Goal: Information Seeking & Learning: Compare options

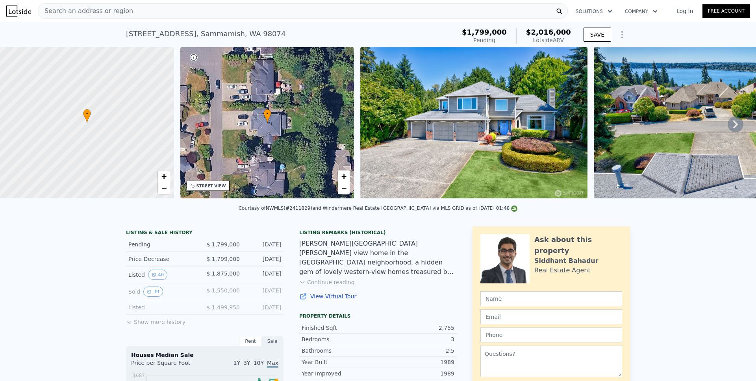
click at [130, 323] on button "Show more history" at bounding box center [155, 320] width 59 height 11
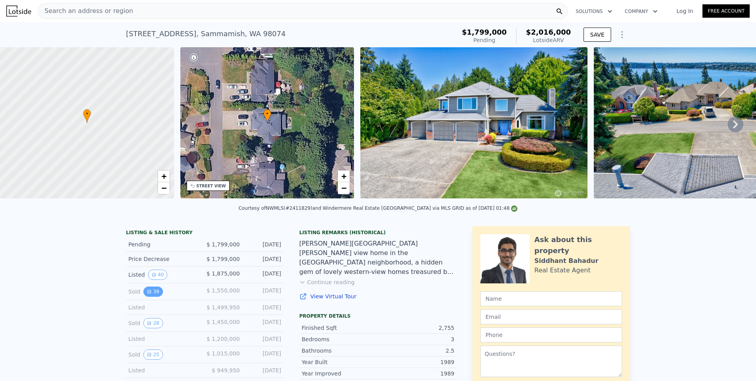
click at [150, 297] on button "39" at bounding box center [152, 292] width 19 height 10
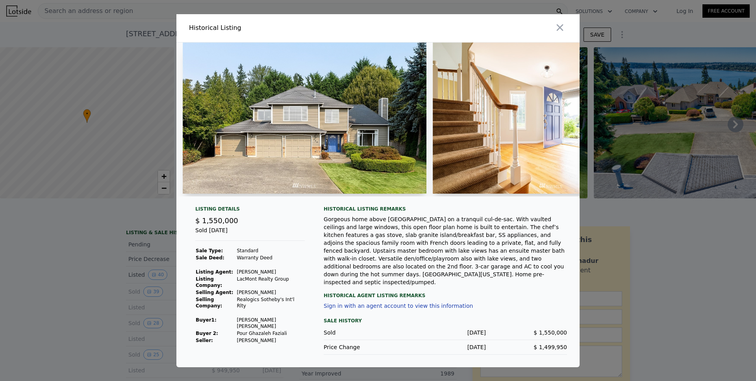
click at [335, 144] on img at bounding box center [305, 118] width 244 height 151
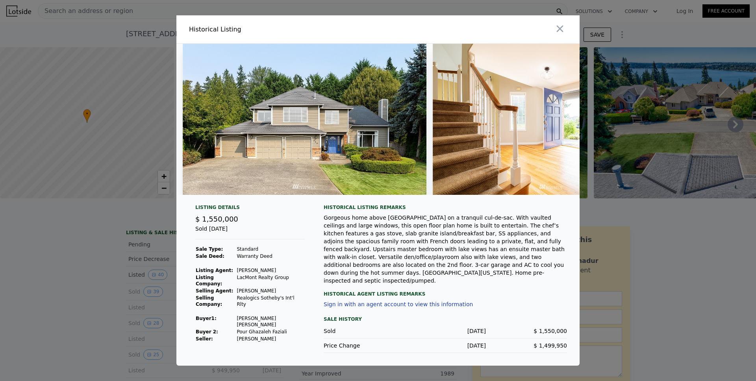
click at [290, 105] on img at bounding box center [305, 119] width 244 height 151
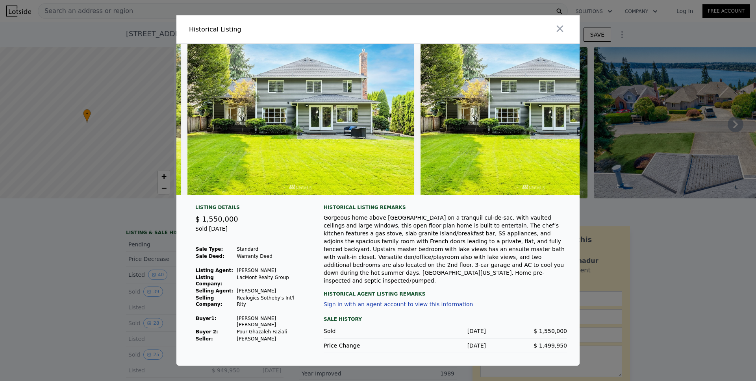
scroll to position [0, 8296]
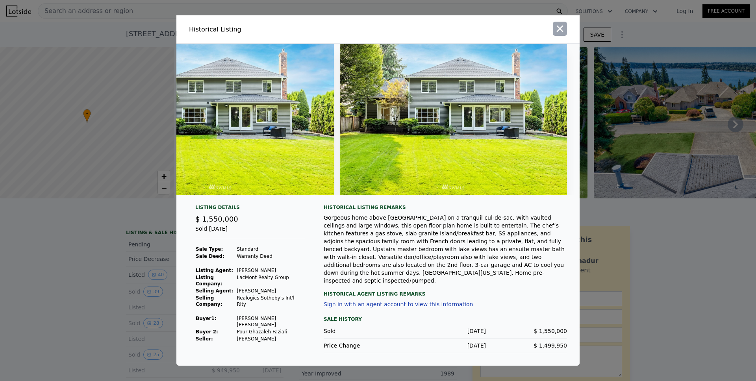
click at [563, 31] on icon "button" at bounding box center [559, 28] width 11 height 11
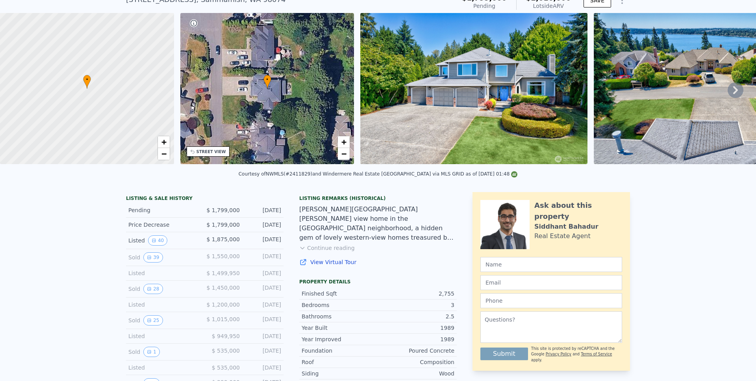
scroll to position [39, 0]
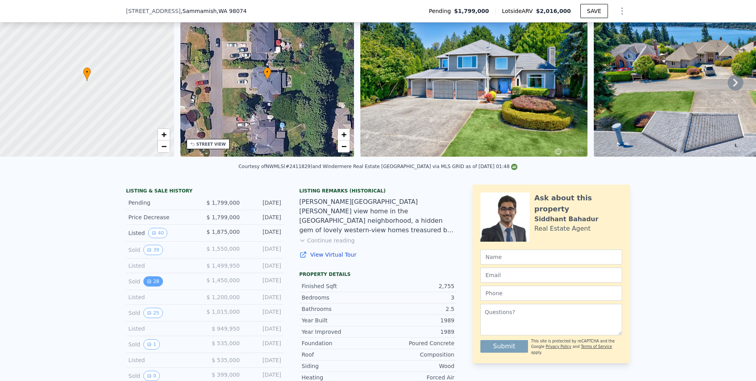
click at [152, 286] on button "28" at bounding box center [152, 281] width 19 height 10
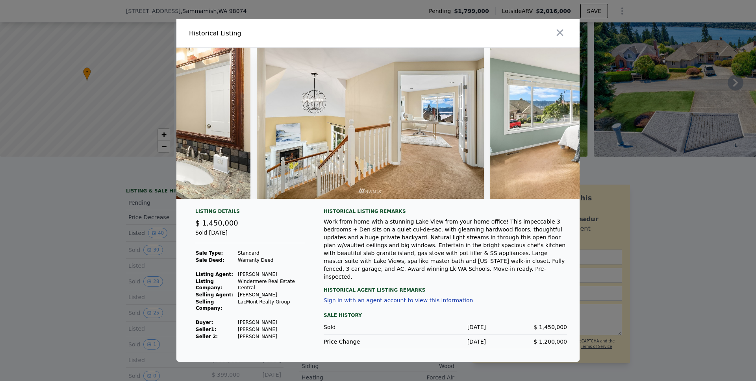
scroll to position [0, 3433]
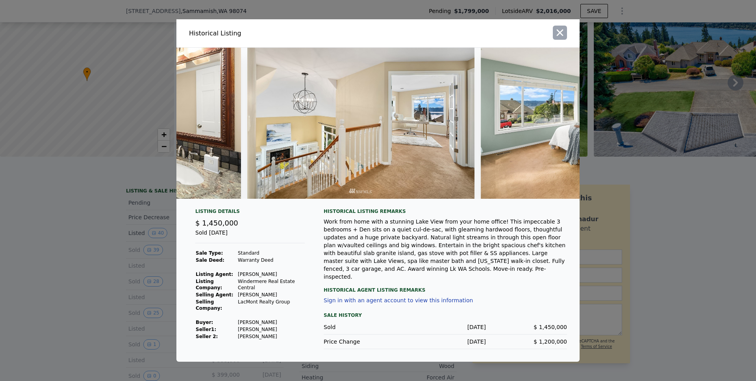
click at [561, 34] on icon "button" at bounding box center [559, 32] width 11 height 11
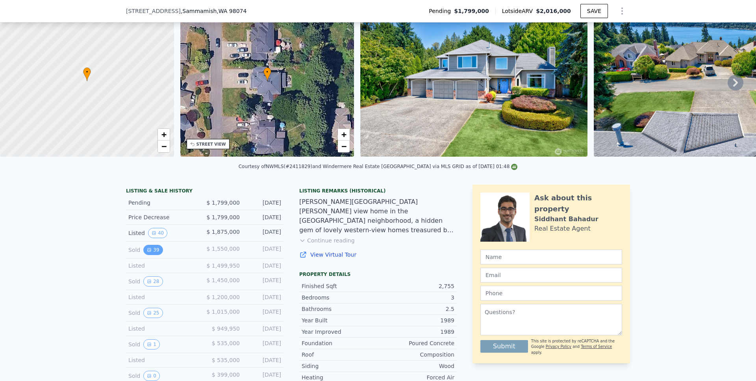
click at [150, 253] on button "39" at bounding box center [152, 250] width 19 height 10
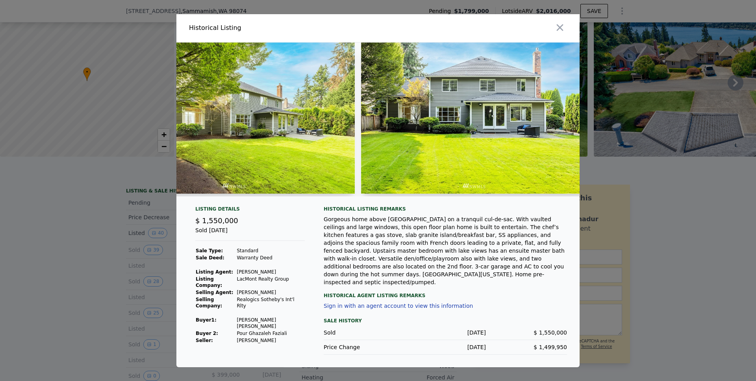
scroll to position [0, 8046]
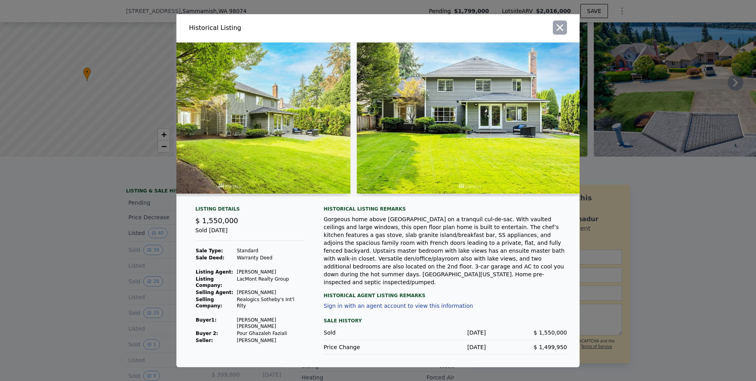
click at [561, 28] on icon "button" at bounding box center [560, 27] width 7 height 7
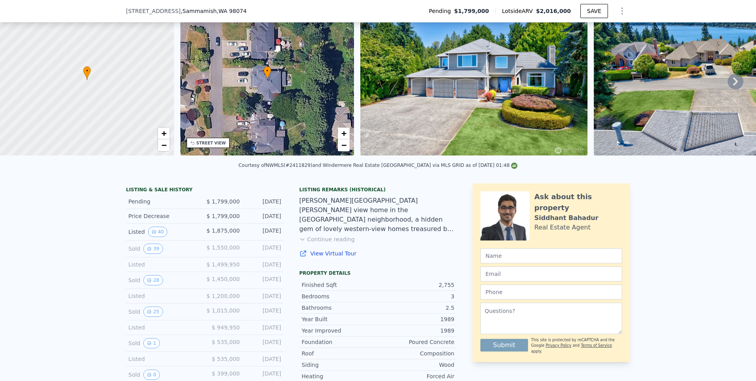
scroll to position [41, 0]
click at [150, 314] on button "25" at bounding box center [152, 311] width 19 height 10
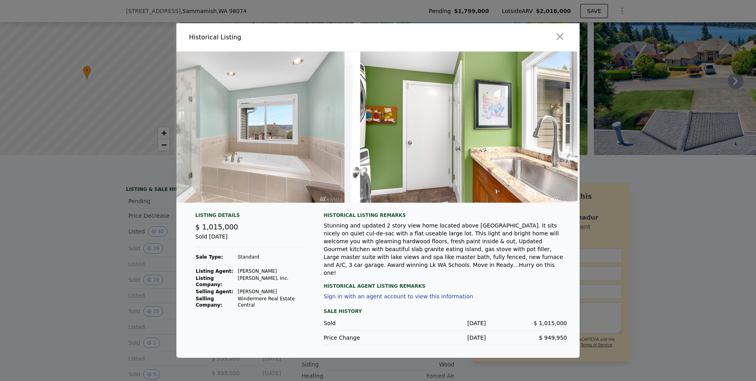
scroll to position [0, 3858]
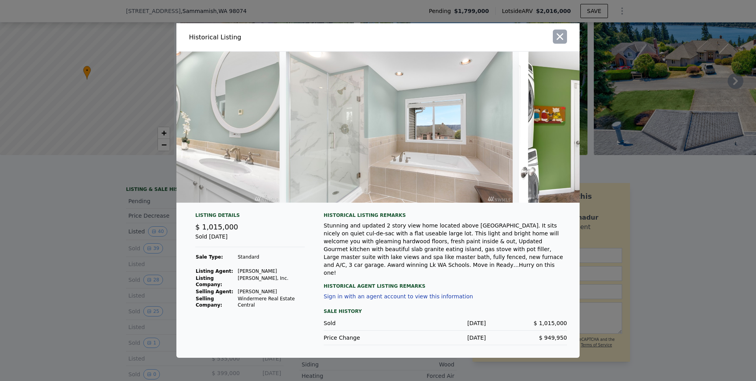
click at [562, 41] on icon "button" at bounding box center [559, 36] width 11 height 11
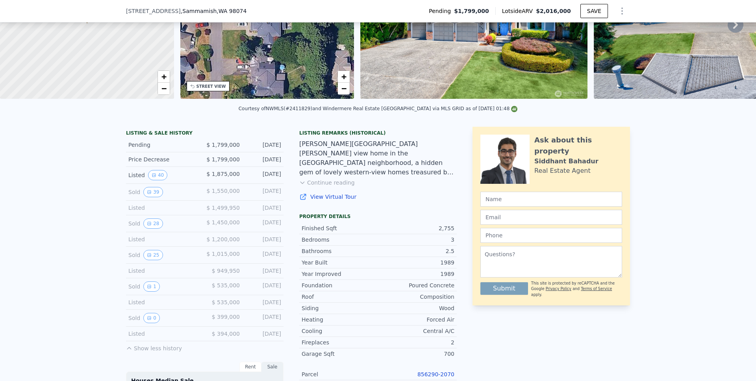
scroll to position [97, 0]
click at [150, 289] on button "1" at bounding box center [151, 286] width 17 height 10
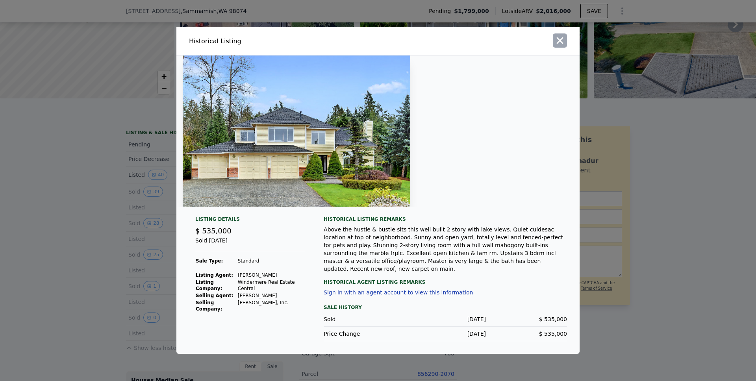
click at [562, 44] on icon "button" at bounding box center [559, 40] width 11 height 11
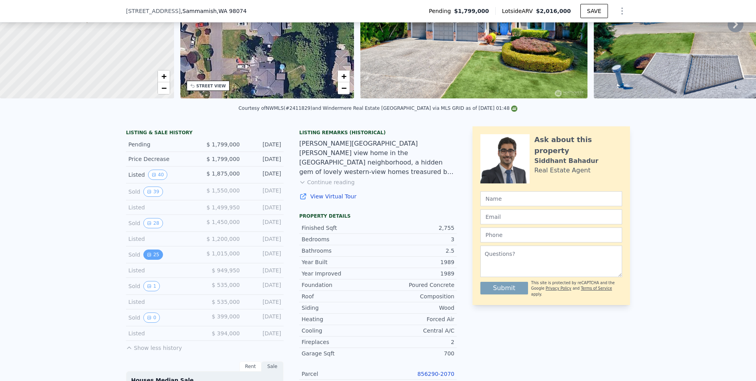
click at [154, 260] on button "25" at bounding box center [152, 255] width 19 height 10
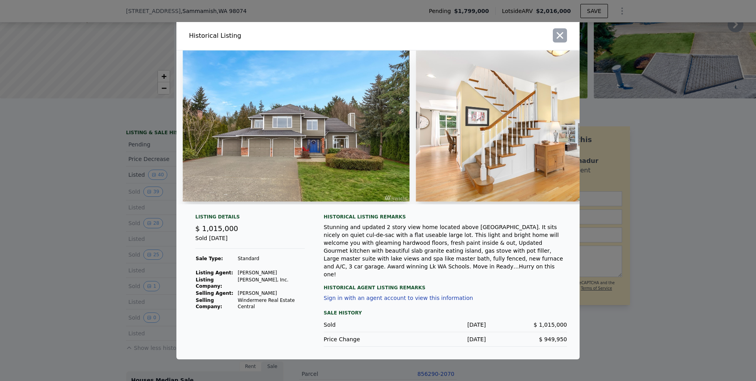
click at [563, 36] on icon "button" at bounding box center [559, 35] width 11 height 11
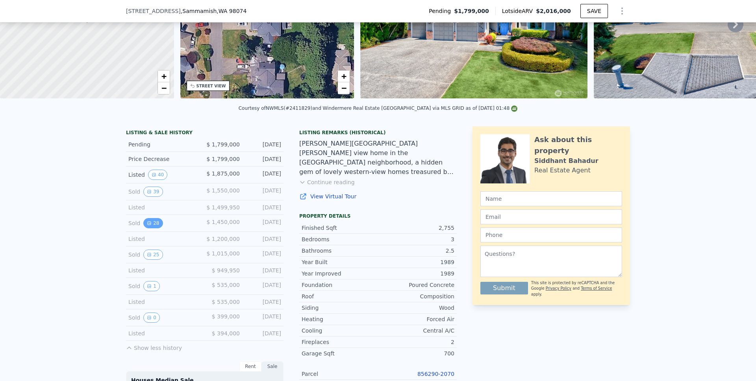
click at [159, 228] on button "28" at bounding box center [152, 223] width 19 height 10
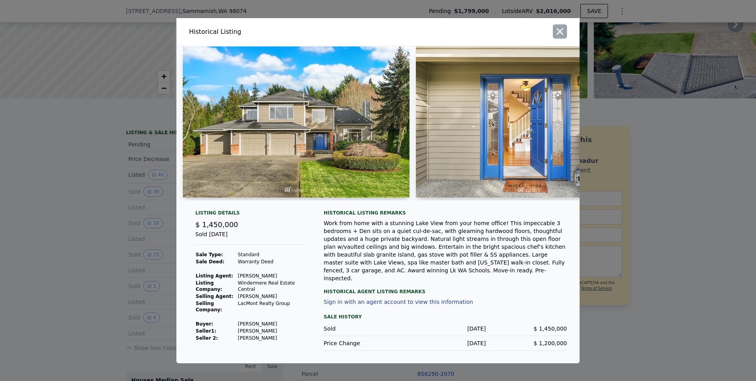
click at [562, 35] on icon "button" at bounding box center [560, 31] width 7 height 7
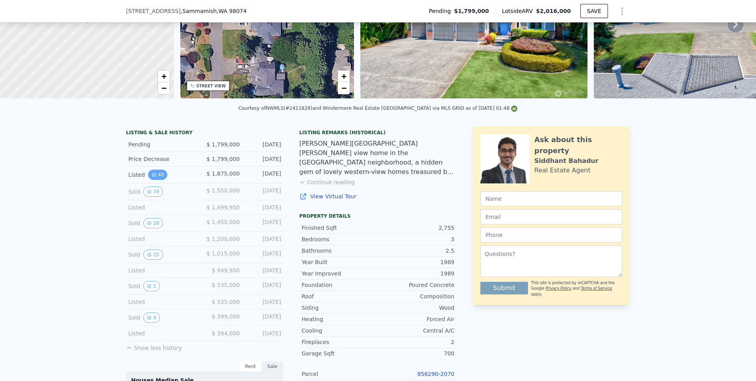
click at [162, 180] on button "40" at bounding box center [157, 175] width 19 height 10
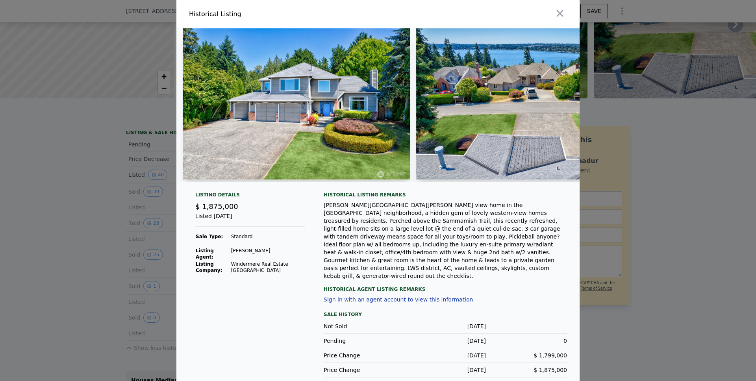
click at [555, 17] on button "button" at bounding box center [560, 13] width 14 height 14
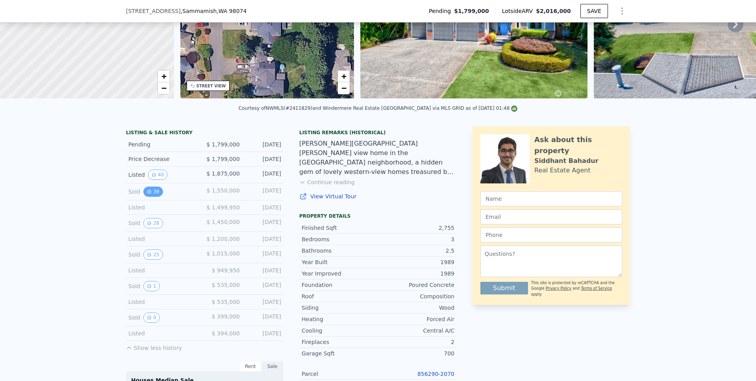
click at [156, 195] on button "39" at bounding box center [152, 192] width 19 height 10
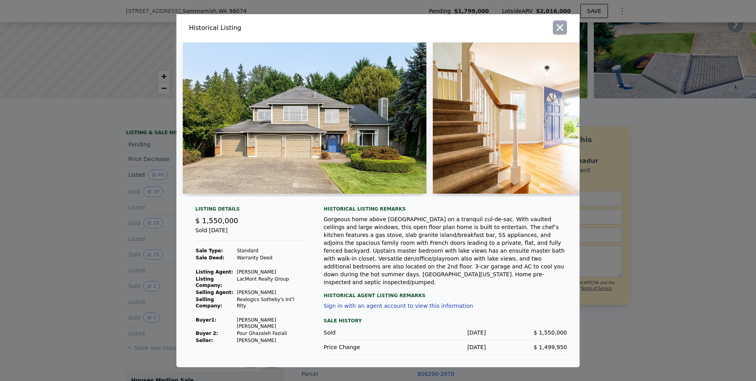
click at [565, 30] on icon "button" at bounding box center [559, 27] width 11 height 11
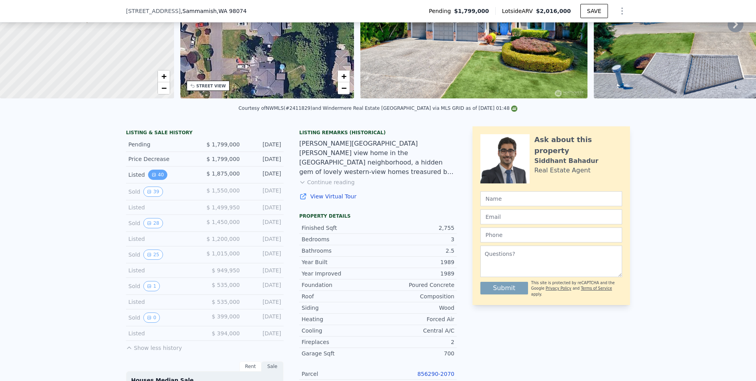
click at [159, 180] on button "40" at bounding box center [157, 175] width 19 height 10
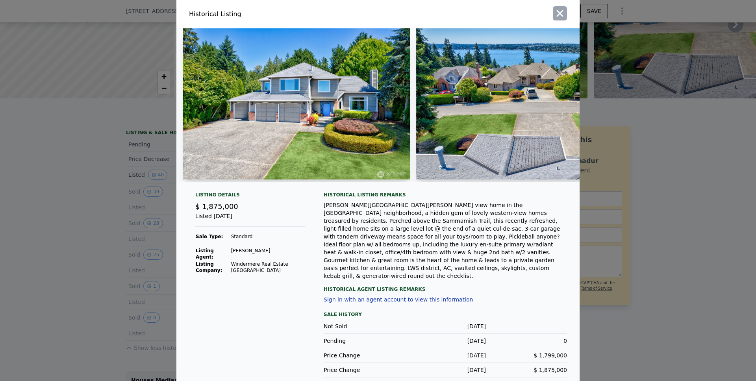
click at [563, 19] on icon "button" at bounding box center [559, 13] width 11 height 11
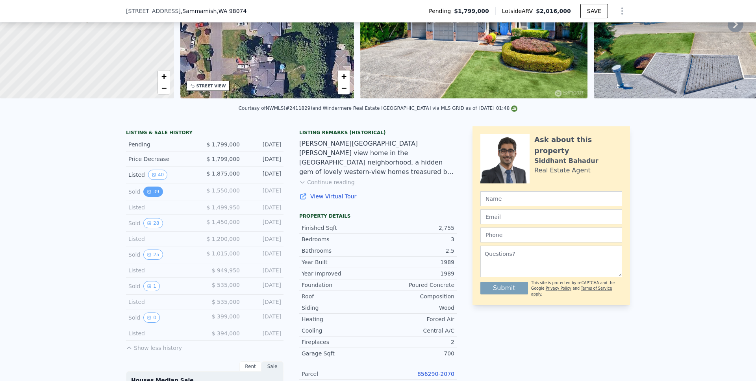
click at [156, 197] on button "39" at bounding box center [152, 192] width 19 height 10
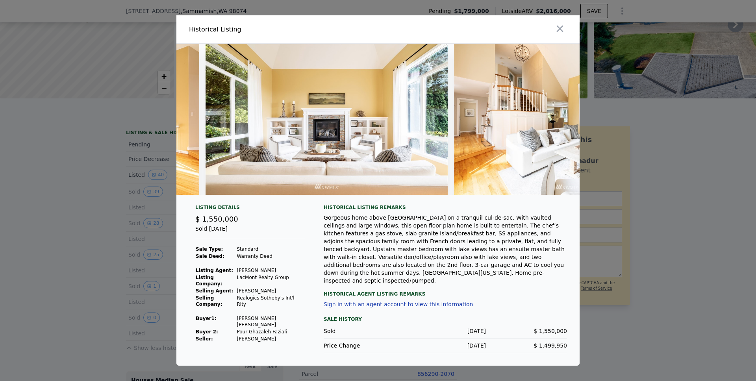
scroll to position [0, 943]
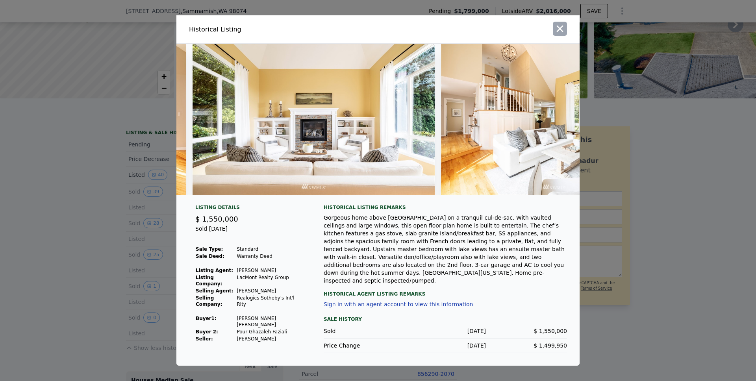
click at [559, 34] on icon "button" at bounding box center [559, 28] width 11 height 11
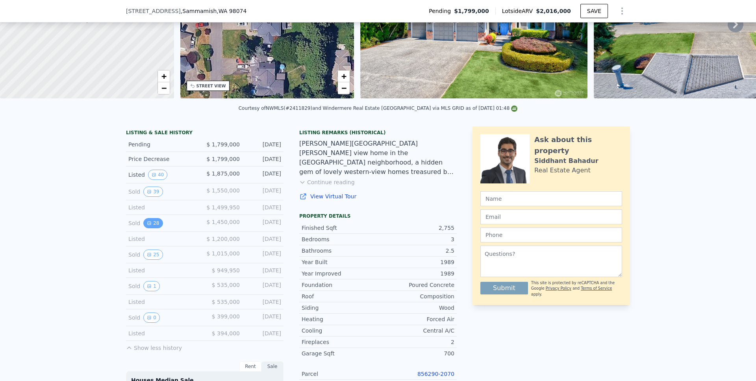
click at [159, 226] on button "28" at bounding box center [152, 223] width 19 height 10
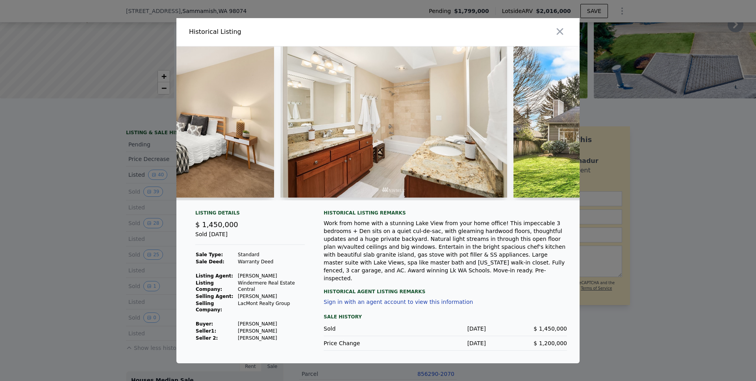
scroll to position [0, 5654]
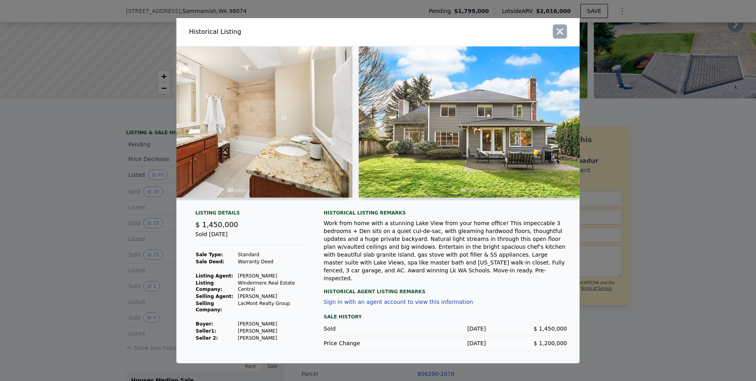
click at [561, 31] on icon "button" at bounding box center [560, 31] width 7 height 7
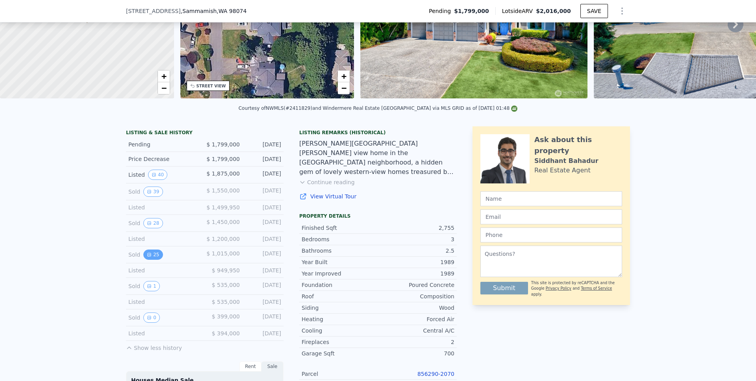
click at [149, 260] on button "25" at bounding box center [152, 255] width 19 height 10
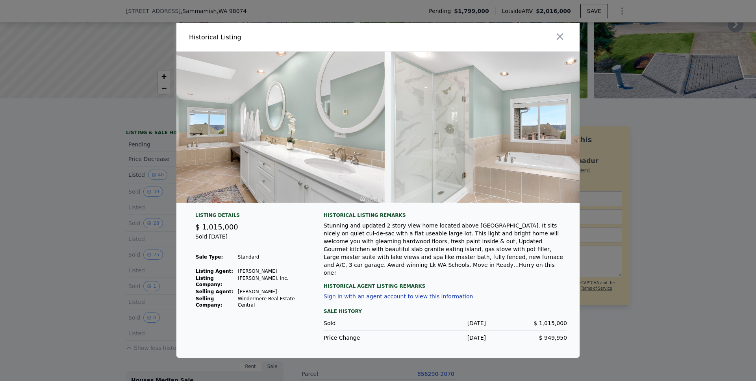
scroll to position [0, 3759]
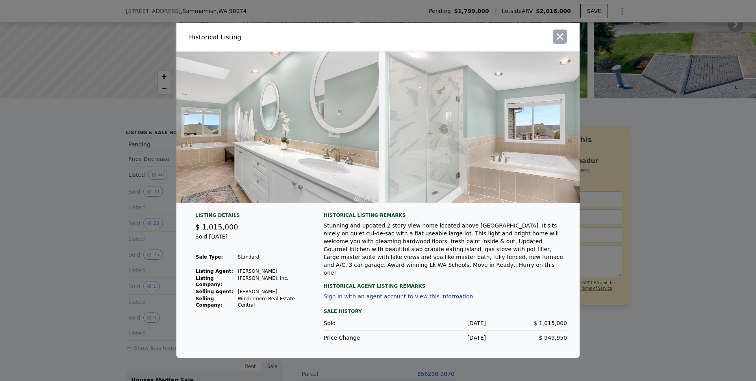
click at [560, 41] on icon "button" at bounding box center [559, 36] width 11 height 11
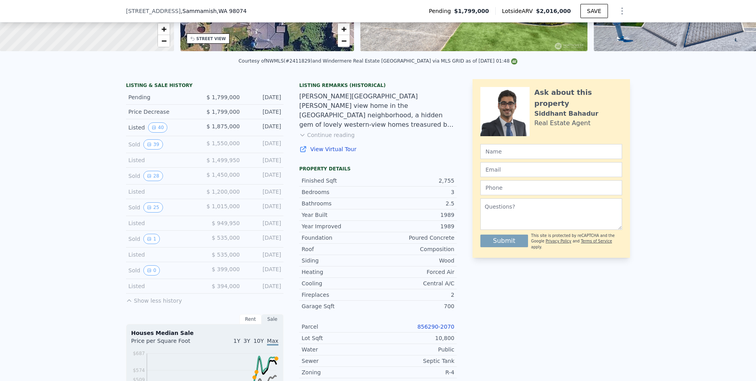
scroll to position [147, 0]
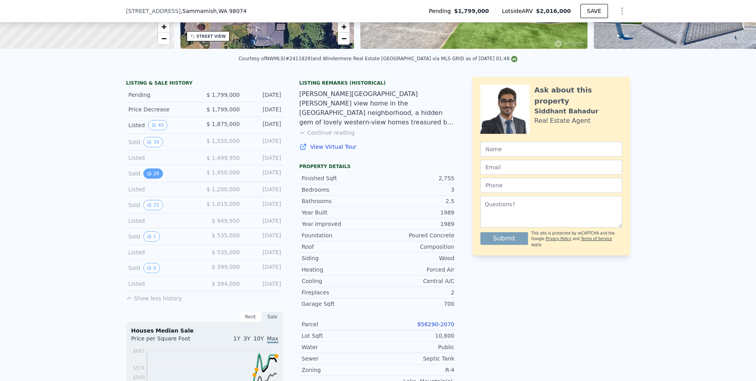
click at [152, 179] on button "28" at bounding box center [152, 174] width 19 height 10
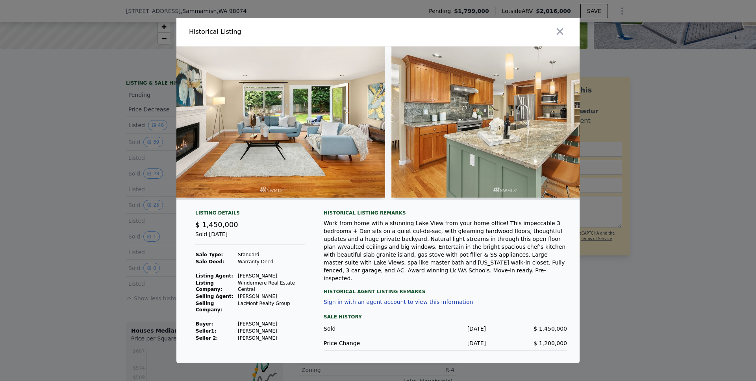
scroll to position [0, 1917]
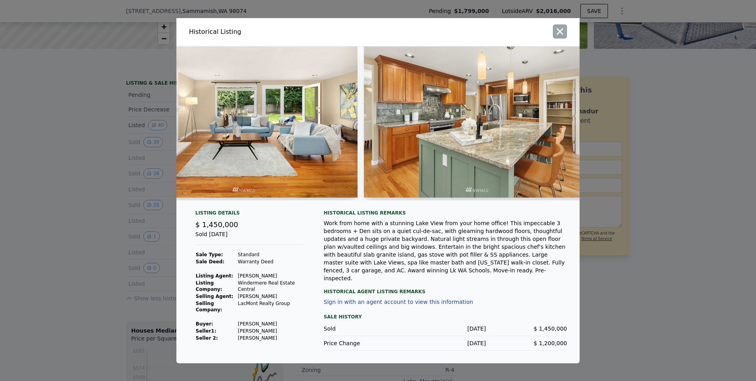
click at [564, 35] on icon "button" at bounding box center [559, 31] width 11 height 11
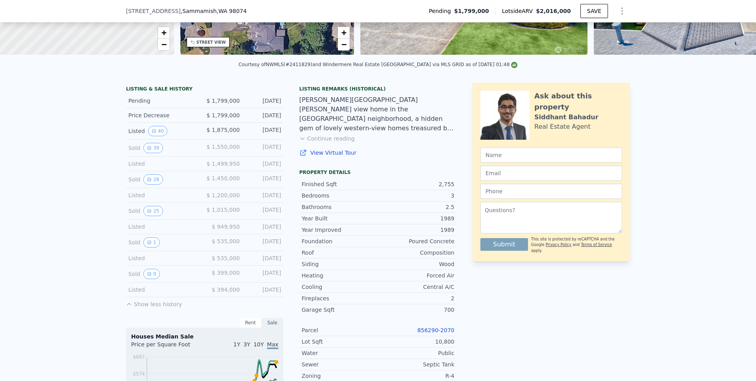
scroll to position [141, 0]
click at [151, 153] on button "39" at bounding box center [152, 148] width 19 height 10
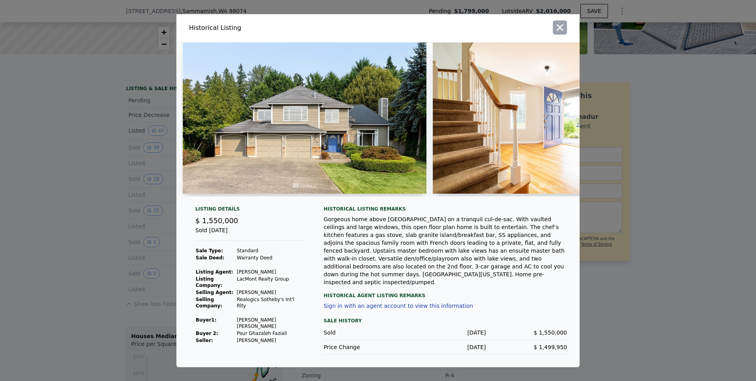
click at [557, 32] on icon "button" at bounding box center [559, 27] width 11 height 11
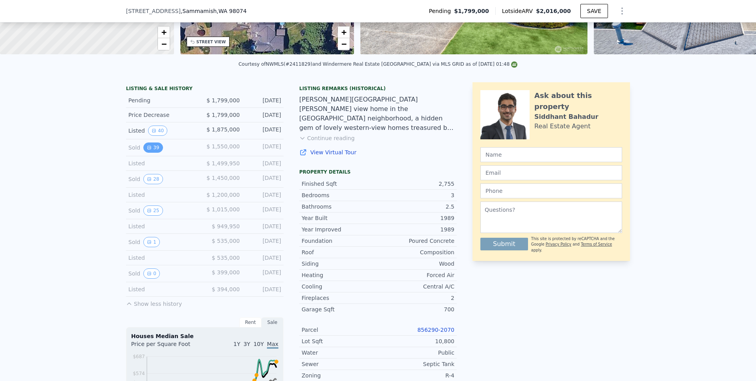
click at [157, 153] on button "39" at bounding box center [152, 148] width 19 height 10
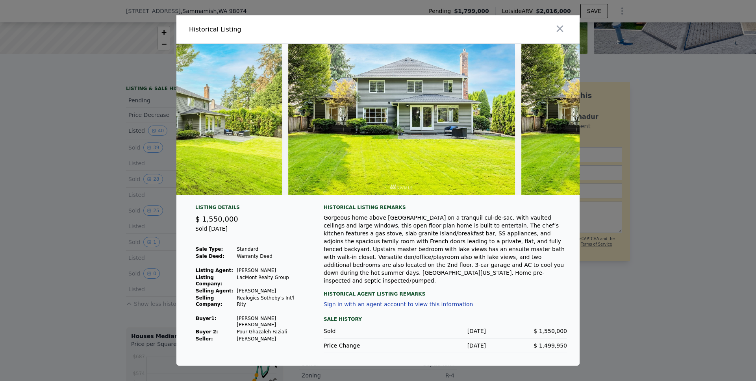
scroll to position [0, 8119]
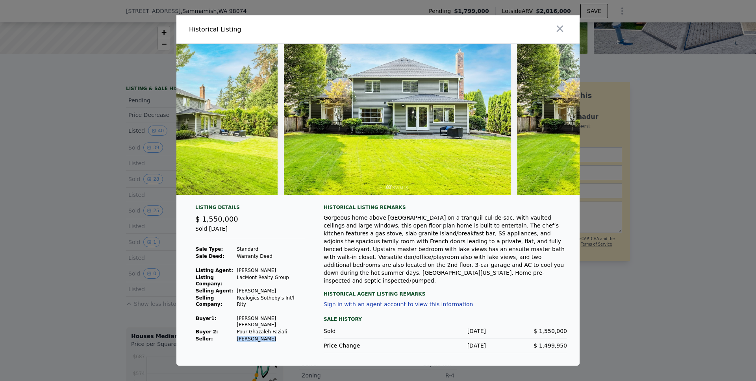
drag, startPoint x: 241, startPoint y: 338, endPoint x: 285, endPoint y: 338, distance: 44.9
click at [282, 337] on td "[PERSON_NAME]" at bounding box center [270, 338] width 69 height 7
drag, startPoint x: 557, startPoint y: 30, endPoint x: 551, endPoint y: 33, distance: 6.2
click at [557, 30] on icon "button" at bounding box center [559, 28] width 11 height 11
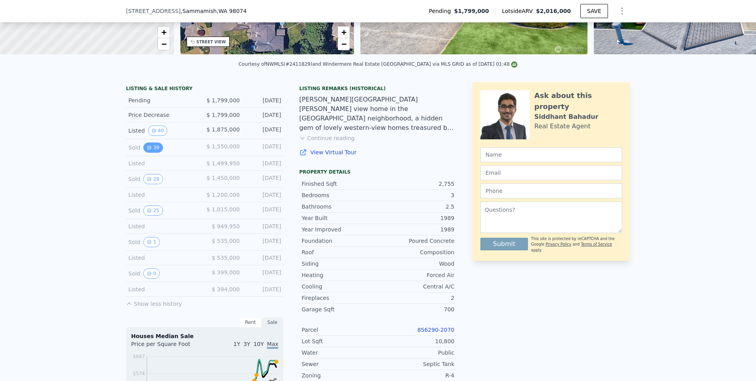
click at [154, 153] on button "39" at bounding box center [152, 148] width 19 height 10
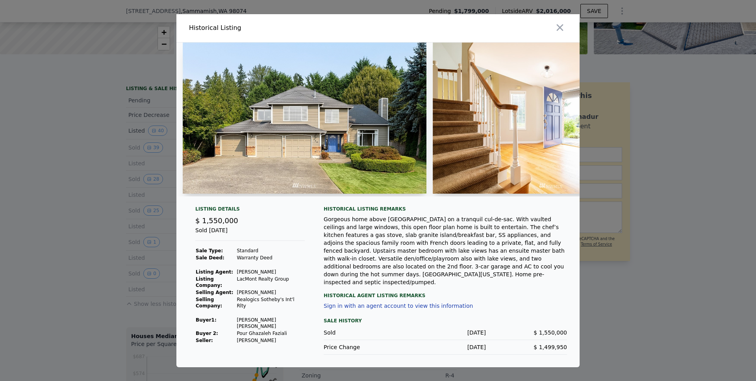
click at [86, 246] on div at bounding box center [378, 190] width 756 height 381
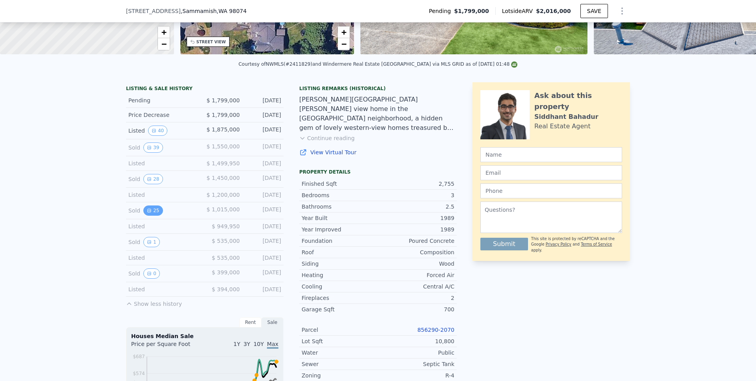
click at [148, 212] on icon "View historical data" at bounding box center [149, 210] width 3 height 3
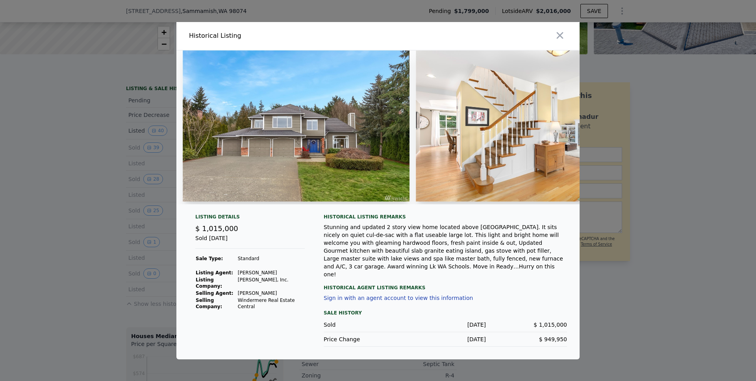
click at [126, 266] on div at bounding box center [378, 190] width 756 height 381
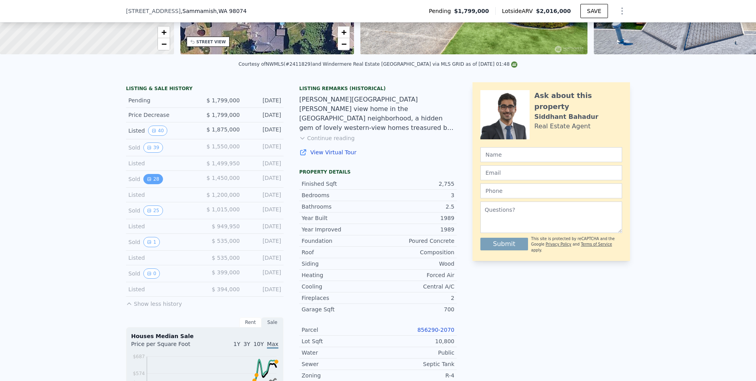
click at [149, 182] on button "28" at bounding box center [152, 179] width 19 height 10
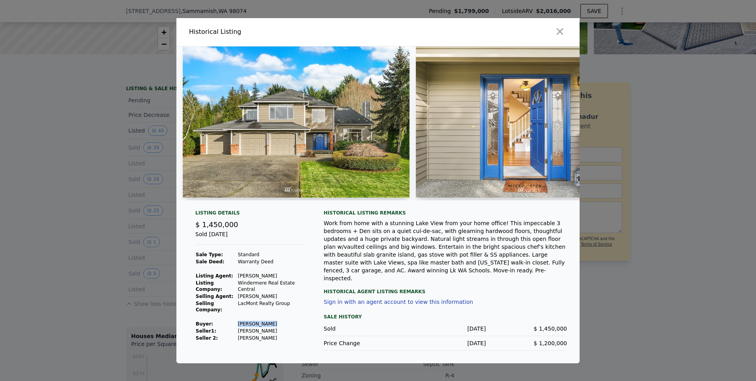
drag, startPoint x: 269, startPoint y: 330, endPoint x: 239, endPoint y: 328, distance: 30.8
click at [239, 328] on td "[PERSON_NAME]" at bounding box center [270, 323] width 67 height 7
copy td "[PERSON_NAME]"
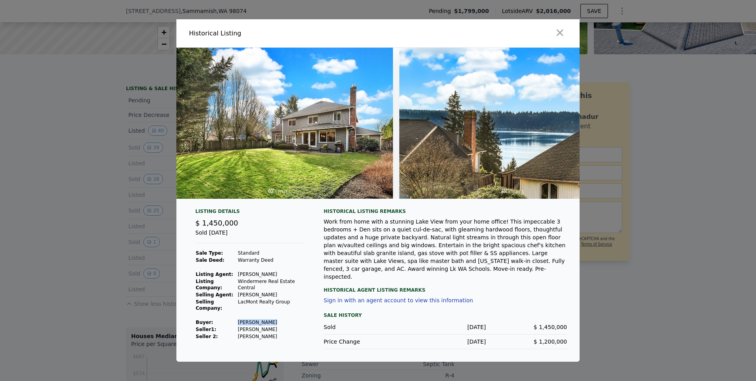
scroll to position [0, 6139]
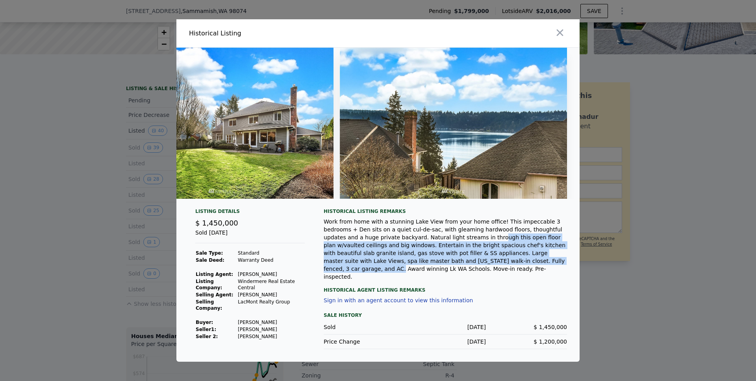
drag, startPoint x: 449, startPoint y: 244, endPoint x: 492, endPoint y: 275, distance: 52.8
click at [485, 266] on div "Work from home with a stunning Lake View from your home office! This impeccable…" at bounding box center [445, 249] width 243 height 63
click at [554, 35] on button "button" at bounding box center [560, 33] width 14 height 14
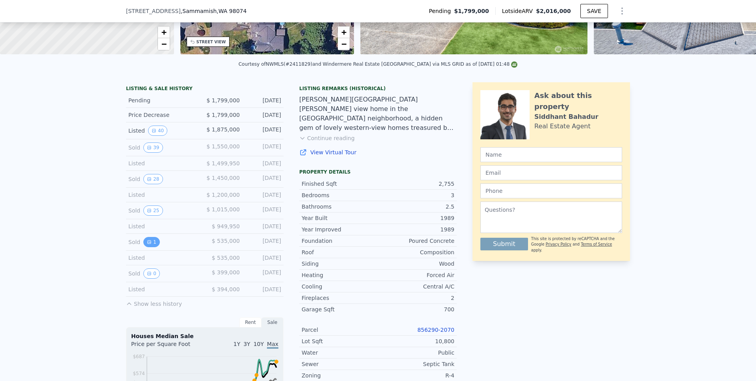
click at [148, 245] on button "1" at bounding box center [151, 242] width 17 height 10
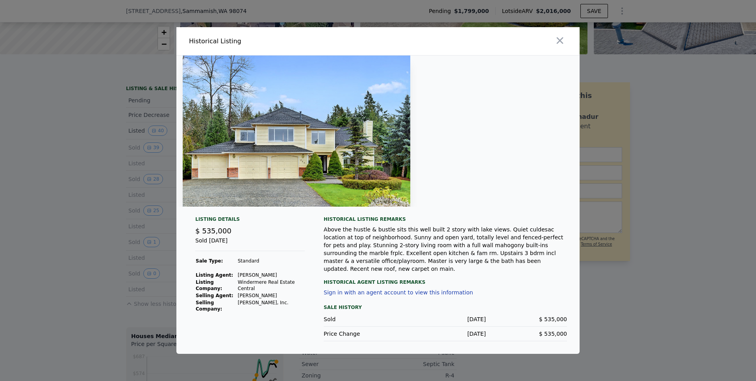
drag, startPoint x: 563, startPoint y: 46, endPoint x: 558, endPoint y: 52, distance: 7.2
click at [563, 46] on icon "button" at bounding box center [559, 40] width 11 height 11
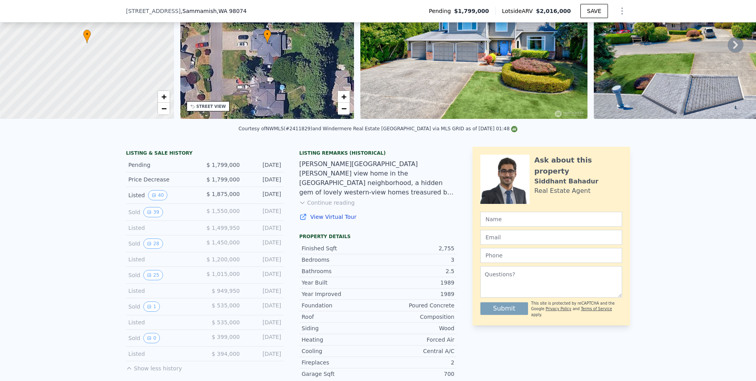
scroll to position [141, 0]
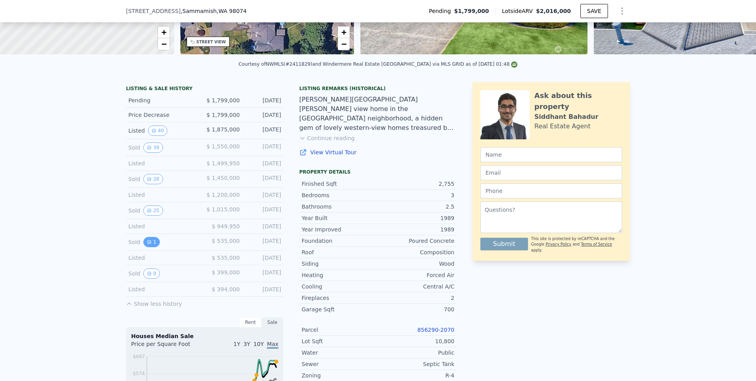
click at [143, 247] on button "1" at bounding box center [151, 242] width 17 height 10
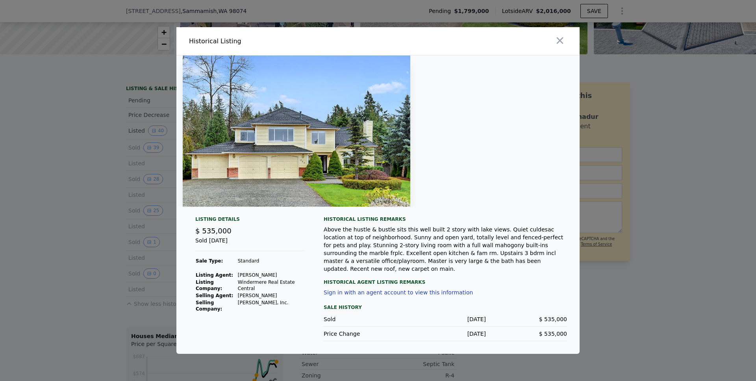
click at [96, 228] on div at bounding box center [378, 190] width 756 height 381
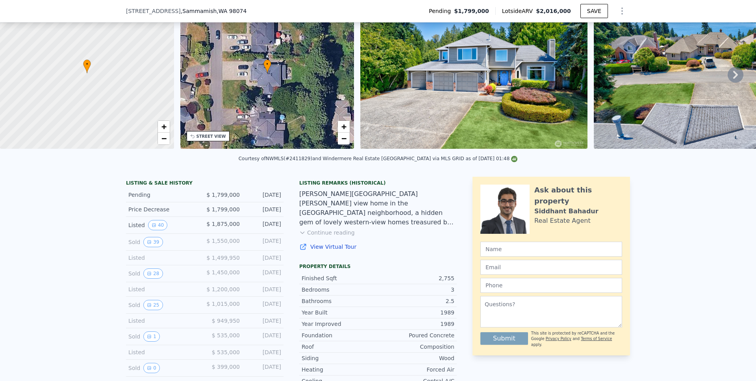
scroll to position [55, 0]
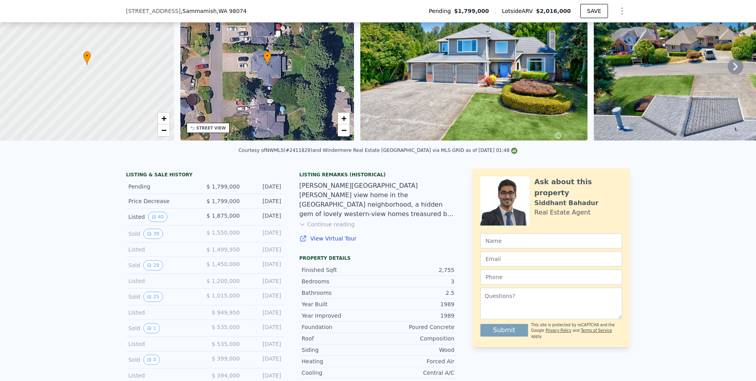
click at [326, 228] on button "Continue reading" at bounding box center [327, 224] width 56 height 8
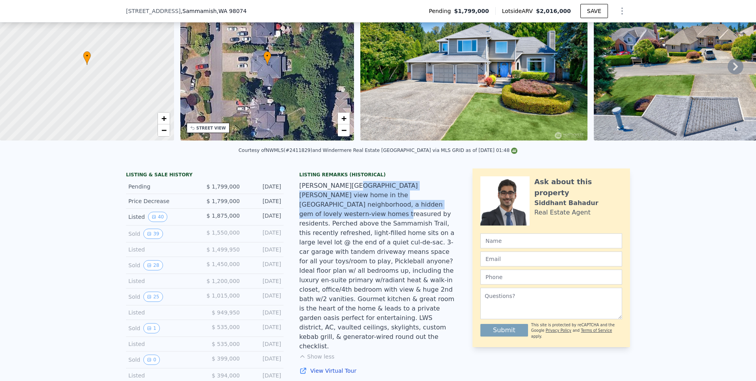
drag, startPoint x: 344, startPoint y: 191, endPoint x: 385, endPoint y: 222, distance: 52.0
click at [383, 220] on div "[PERSON_NAME][GEOGRAPHIC_DATA][PERSON_NAME] view home in the [GEOGRAPHIC_DATA] …" at bounding box center [377, 266] width 157 height 170
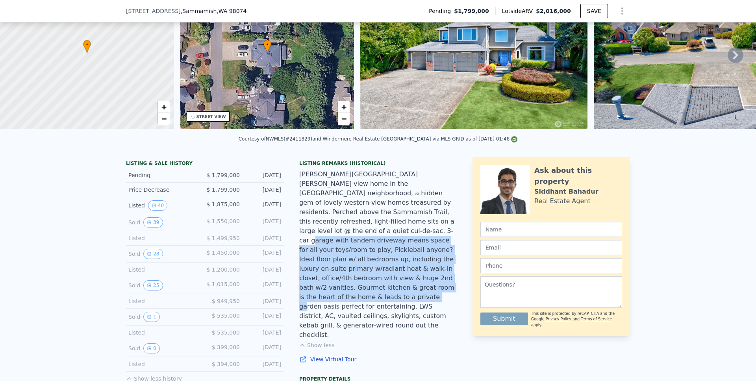
drag, startPoint x: 387, startPoint y: 230, endPoint x: 367, endPoint y: 288, distance: 61.9
click at [367, 287] on div "[PERSON_NAME][GEOGRAPHIC_DATA][PERSON_NAME] view home in the [GEOGRAPHIC_DATA] …" at bounding box center [377, 255] width 157 height 170
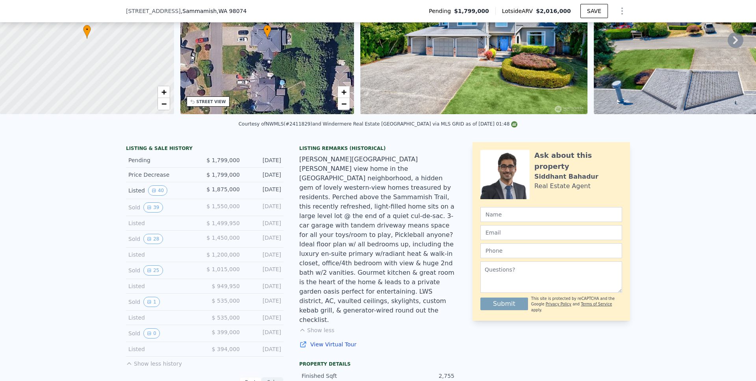
click at [378, 277] on div "[PERSON_NAME][GEOGRAPHIC_DATA][PERSON_NAME] view home in the [GEOGRAPHIC_DATA] …" at bounding box center [377, 240] width 157 height 170
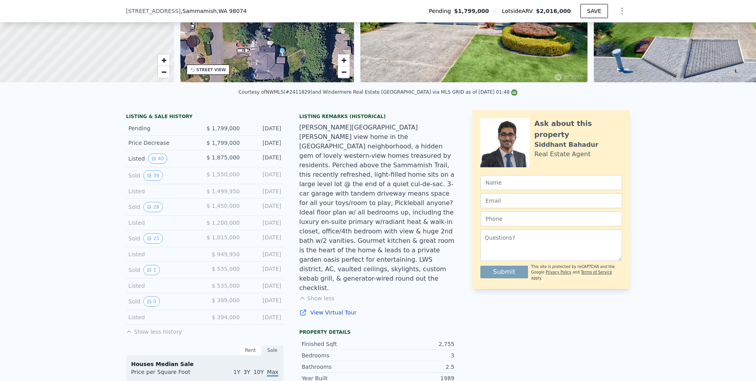
scroll to position [126, 0]
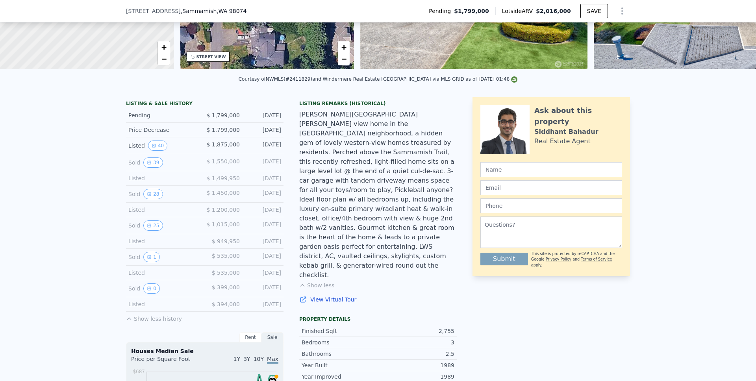
click at [340, 296] on link "View Virtual Tour" at bounding box center [377, 300] width 157 height 8
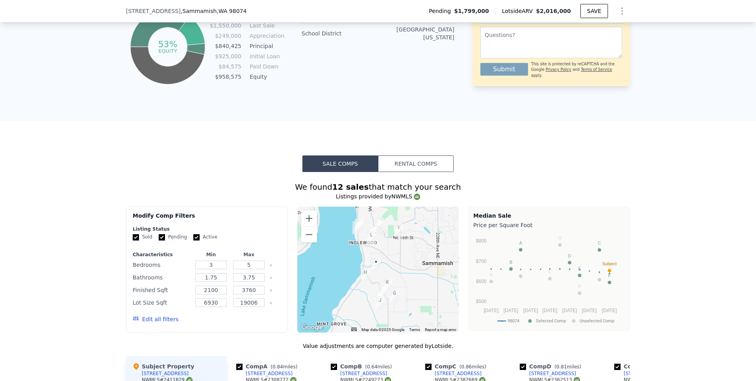
scroll to position [717, 0]
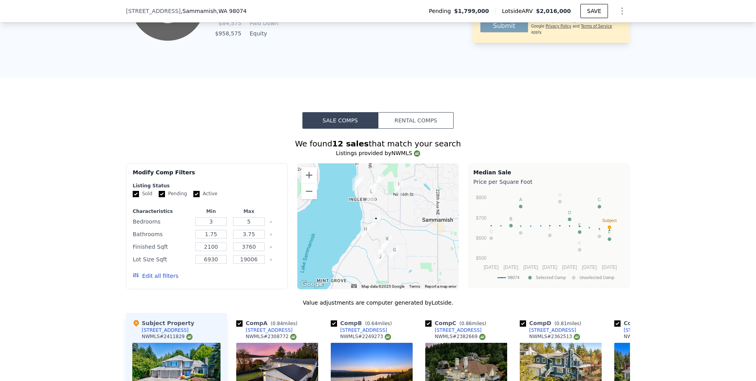
click at [421, 128] on button "Rental Comps" at bounding box center [416, 120] width 76 height 17
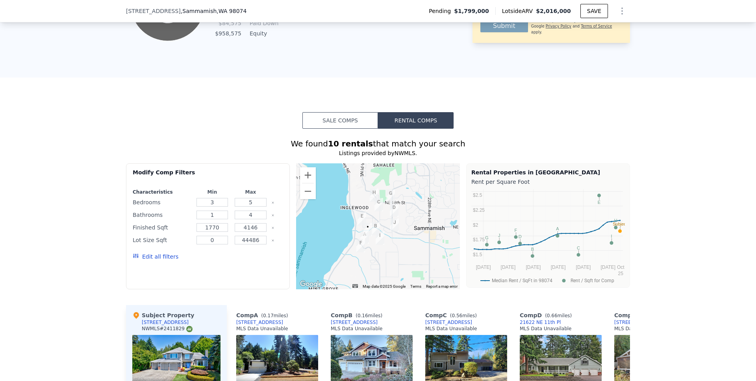
click at [357, 128] on button "Sale Comps" at bounding box center [340, 120] width 76 height 17
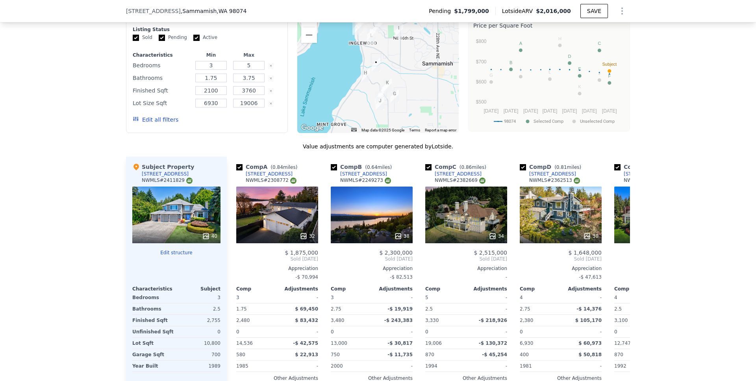
scroll to position [873, 0]
click at [372, 226] on div "38" at bounding box center [372, 214] width 82 height 57
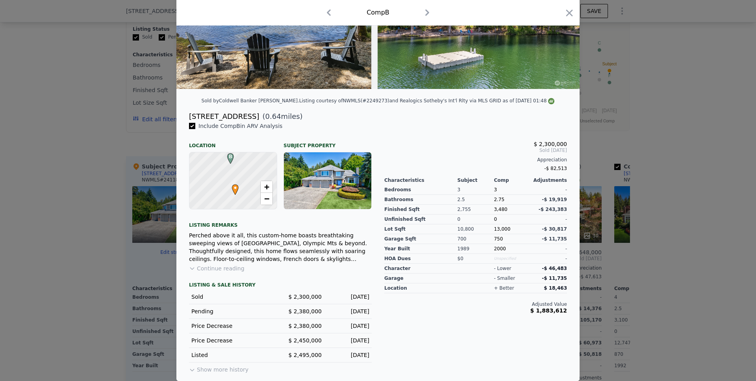
scroll to position [117, 0]
click at [567, 12] on icon "button" at bounding box center [569, 12] width 7 height 7
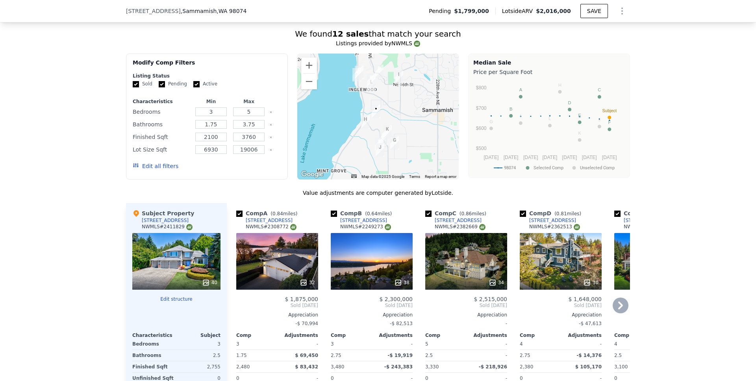
scroll to position [824, 0]
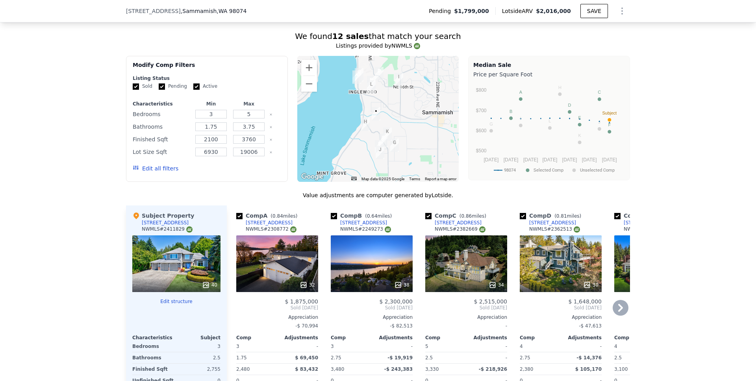
click at [614, 313] on icon at bounding box center [621, 308] width 16 height 16
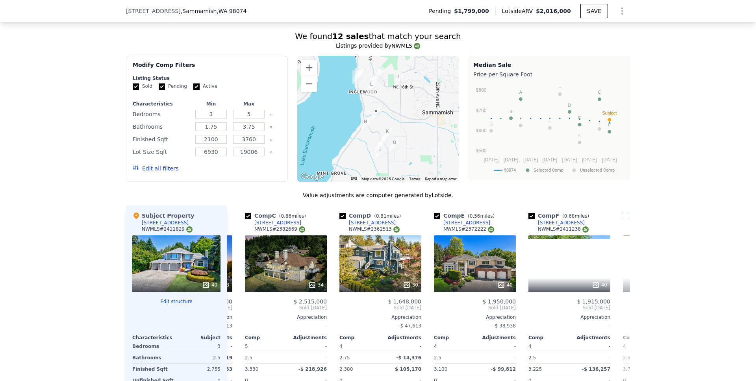
scroll to position [0, 189]
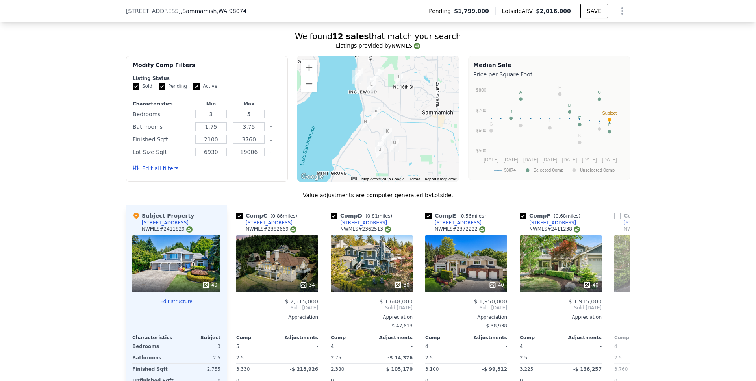
click at [364, 128] on img "20433 NE 3rd St" at bounding box center [365, 124] width 9 height 13
click at [617, 307] on icon at bounding box center [621, 308] width 16 height 16
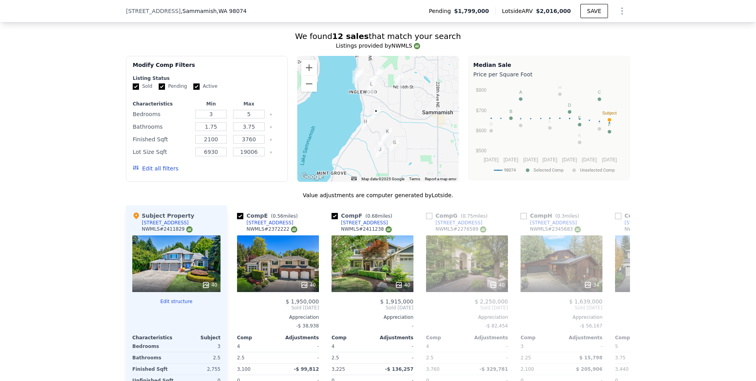
scroll to position [0, 378]
click at [276, 274] on div "40" at bounding box center [277, 263] width 82 height 57
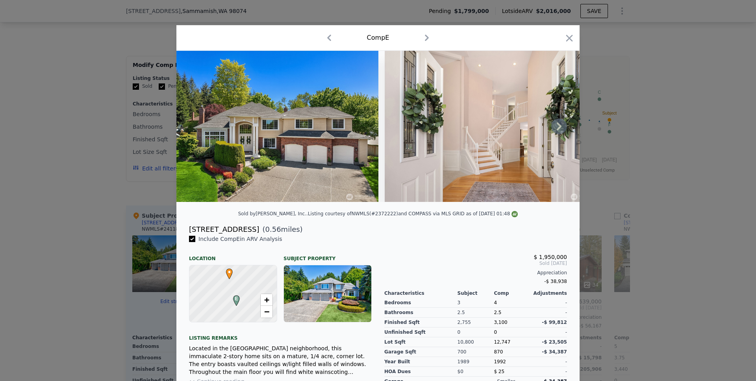
click at [559, 125] on icon at bounding box center [559, 127] width 16 height 16
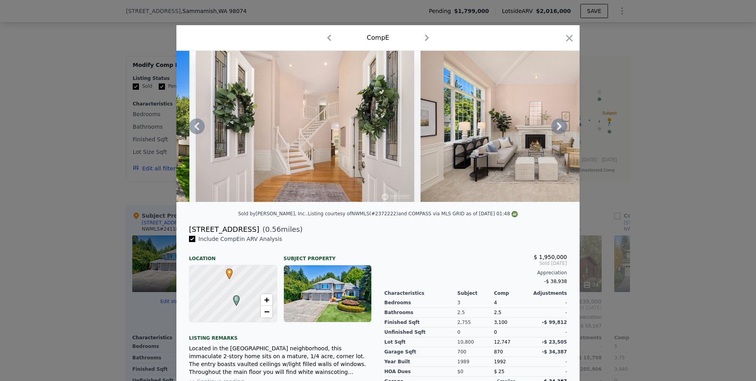
click at [557, 127] on icon at bounding box center [559, 127] width 16 height 16
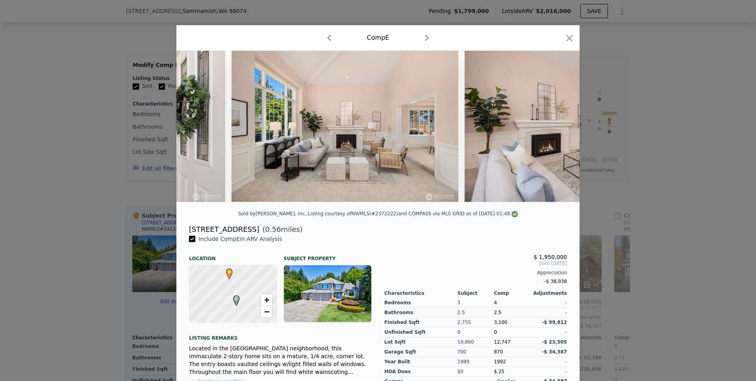
click at [557, 127] on div at bounding box center [377, 126] width 403 height 151
click at [557, 127] on icon at bounding box center [559, 127] width 16 height 16
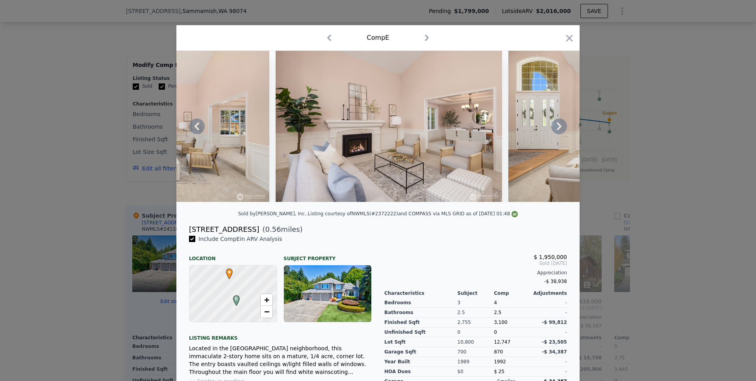
click at [557, 127] on icon at bounding box center [559, 127] width 16 height 16
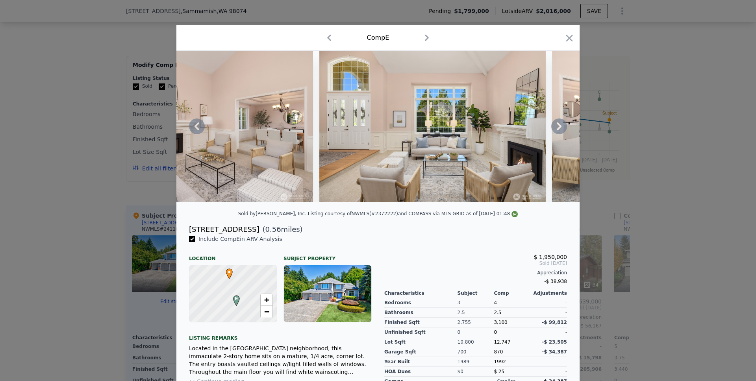
click at [557, 127] on icon at bounding box center [559, 127] width 16 height 16
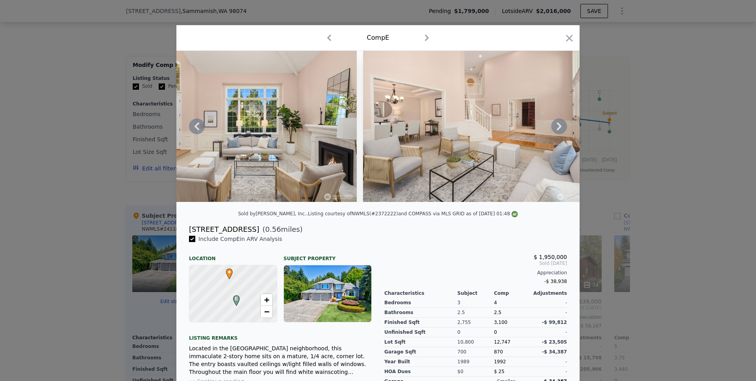
click at [557, 127] on div at bounding box center [377, 126] width 403 height 151
click at [557, 127] on icon at bounding box center [559, 127] width 16 height 16
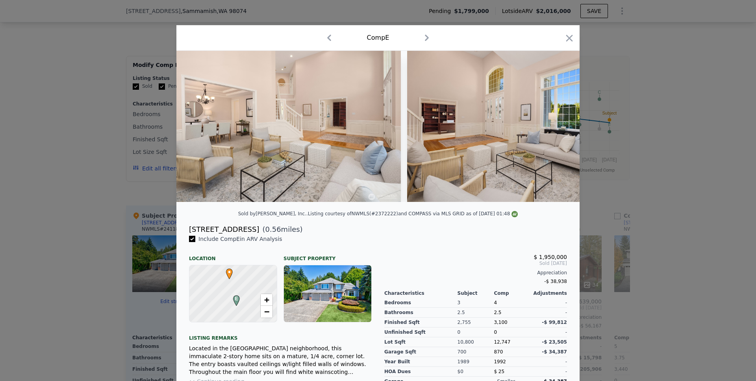
click at [557, 127] on div at bounding box center [377, 126] width 403 height 151
click at [557, 127] on icon at bounding box center [559, 127] width 16 height 16
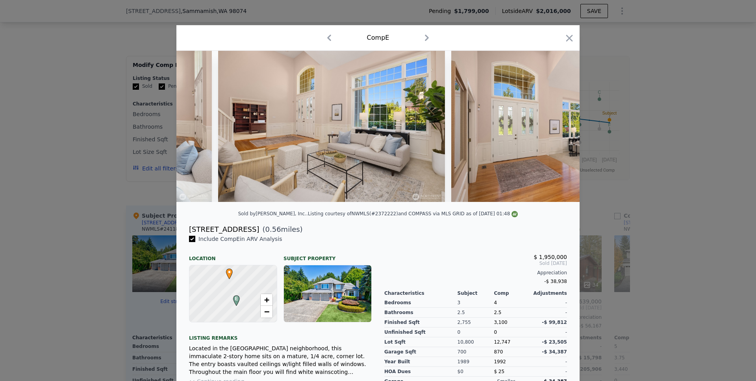
click at [556, 129] on img at bounding box center [565, 126] width 228 height 151
click at [556, 129] on icon at bounding box center [559, 127] width 16 height 16
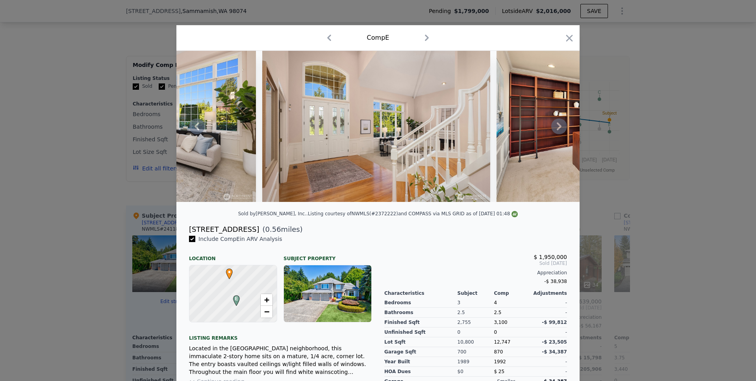
click at [556, 129] on icon at bounding box center [559, 127] width 16 height 16
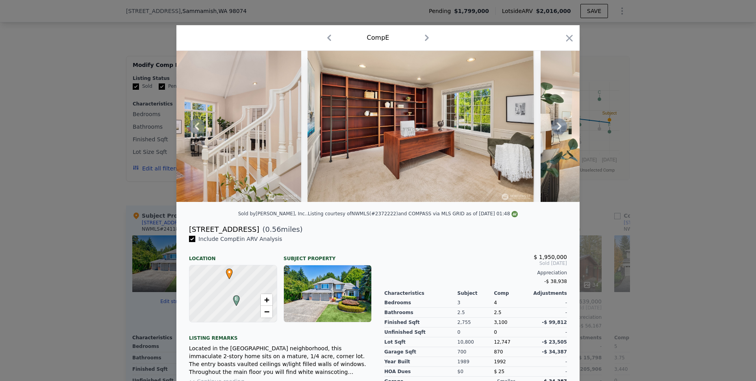
click at [556, 129] on icon at bounding box center [559, 127] width 16 height 16
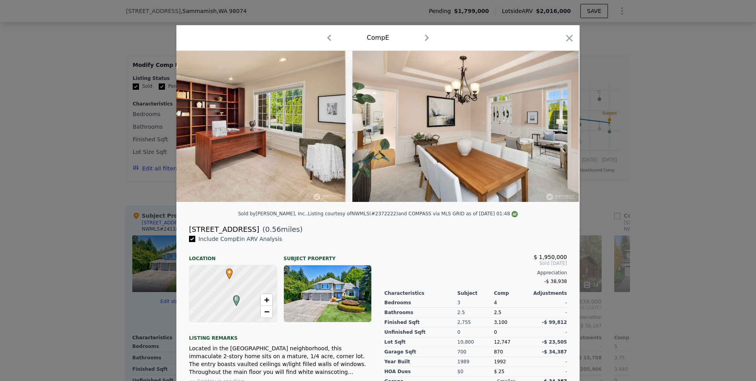
scroll to position [0, 1890]
click at [556, 129] on div at bounding box center [377, 126] width 403 height 151
click at [556, 129] on icon at bounding box center [559, 127] width 16 height 16
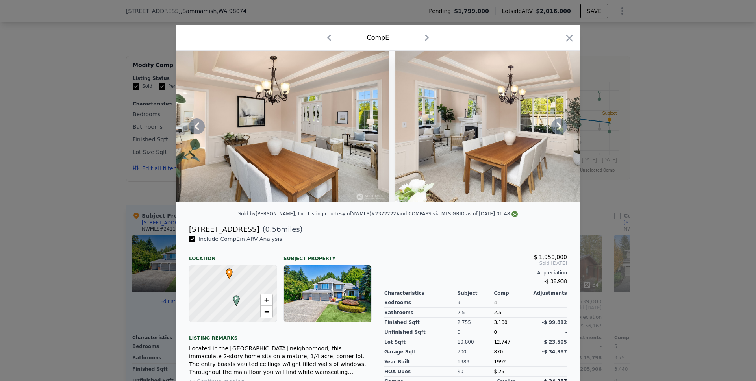
click at [556, 129] on icon at bounding box center [559, 127] width 16 height 16
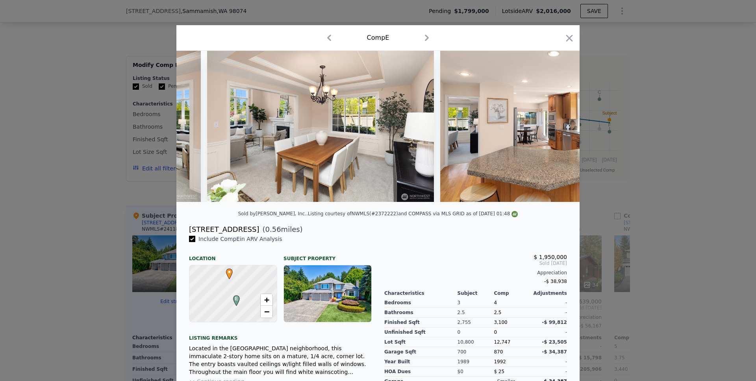
scroll to position [0, 2268]
click at [556, 129] on div at bounding box center [377, 126] width 403 height 151
click at [556, 129] on icon at bounding box center [559, 127] width 16 height 16
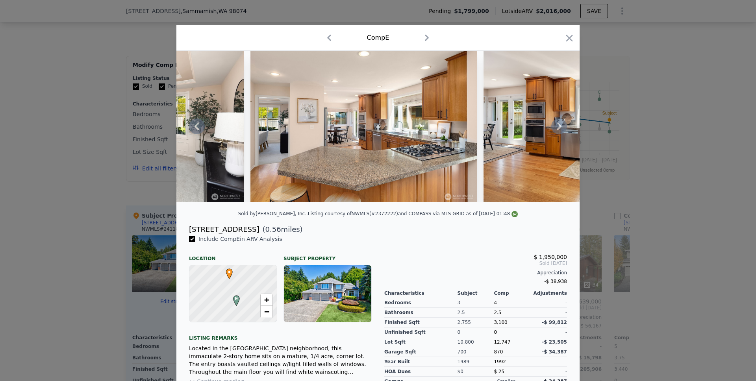
click at [556, 129] on icon at bounding box center [559, 127] width 16 height 16
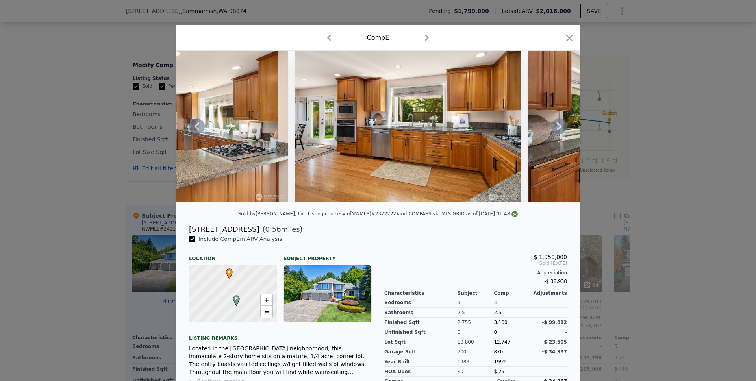
click at [555, 129] on icon at bounding box center [559, 127] width 16 height 16
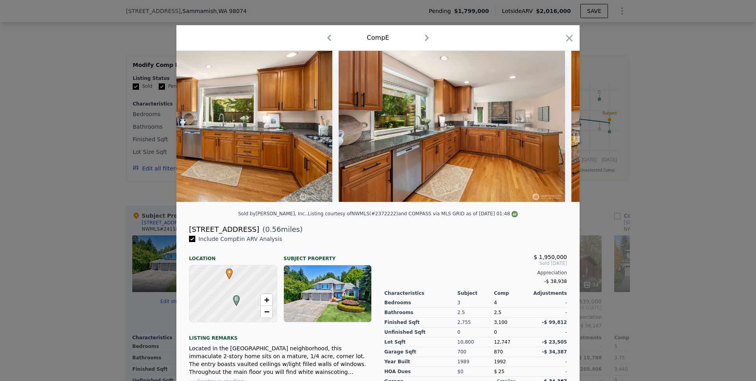
click at [555, 129] on img at bounding box center [452, 126] width 227 height 151
click at [553, 134] on icon at bounding box center [559, 127] width 16 height 16
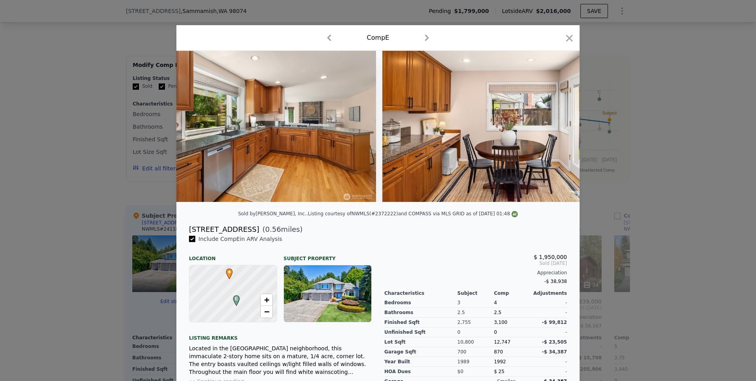
click at [553, 135] on img at bounding box center [495, 126] width 227 height 151
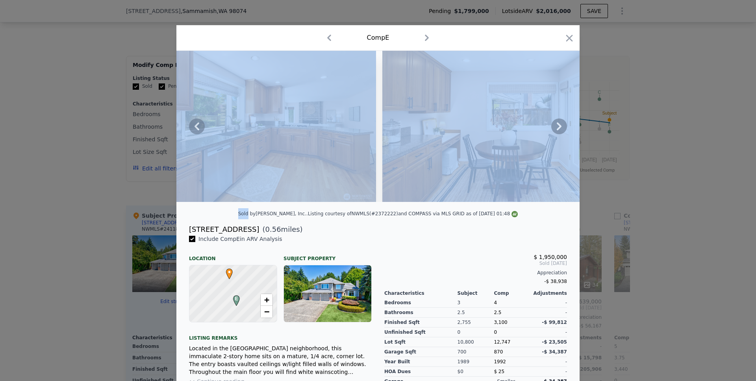
click at [553, 134] on icon at bounding box center [559, 127] width 16 height 16
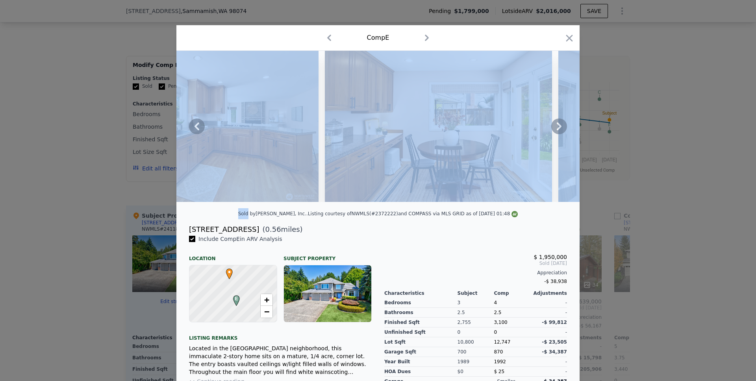
click at [558, 135] on img at bounding box center [671, 126] width 227 height 151
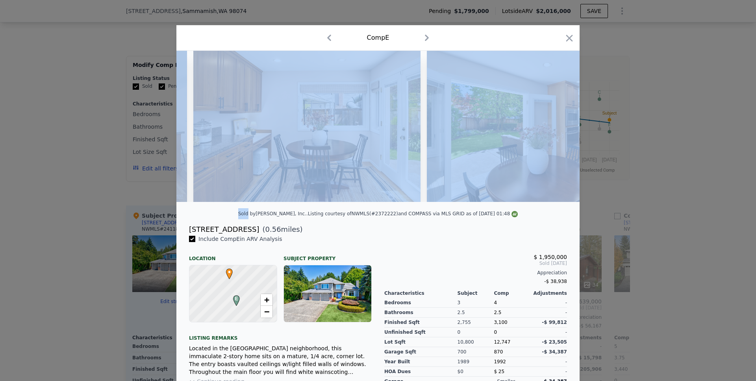
click at [553, 135] on img at bounding box center [540, 126] width 227 height 151
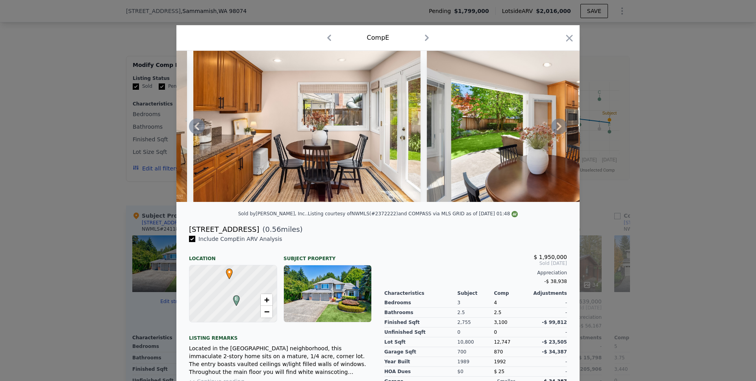
click at [553, 134] on icon at bounding box center [559, 127] width 16 height 16
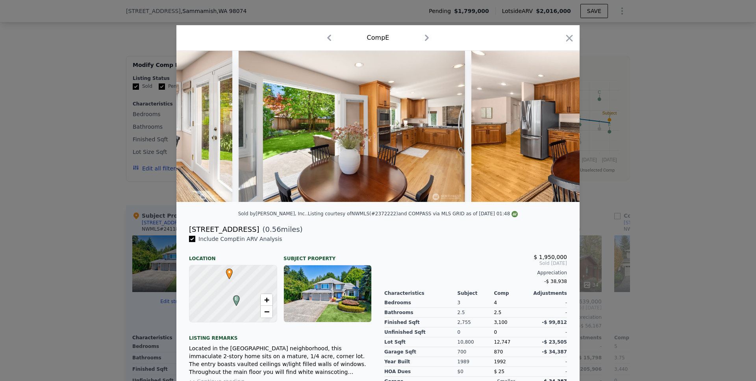
click at [553, 135] on img at bounding box center [584, 126] width 227 height 151
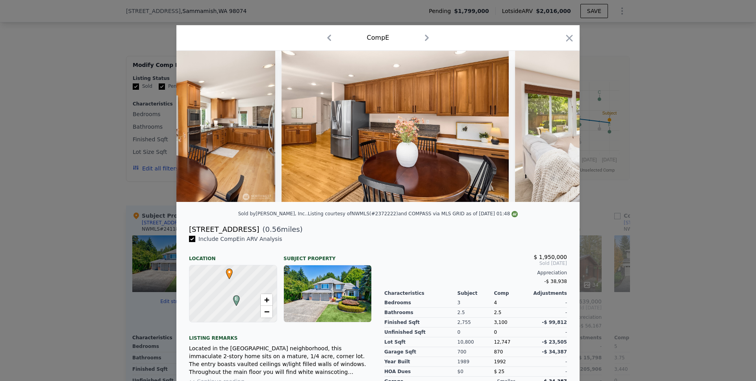
click at [553, 135] on img at bounding box center [628, 126] width 227 height 151
click at [553, 134] on icon at bounding box center [559, 127] width 16 height 16
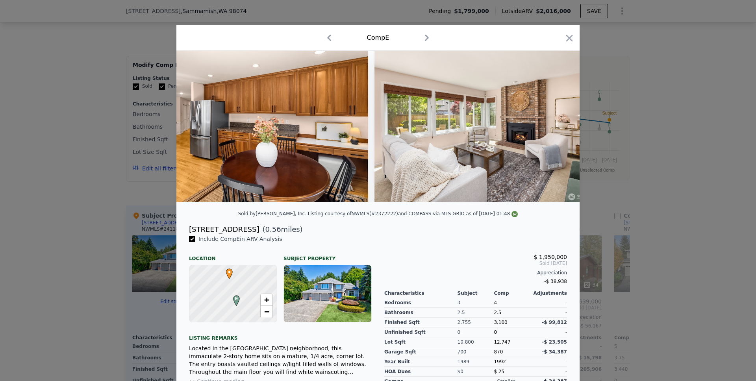
click at [553, 134] on img at bounding box center [487, 126] width 227 height 151
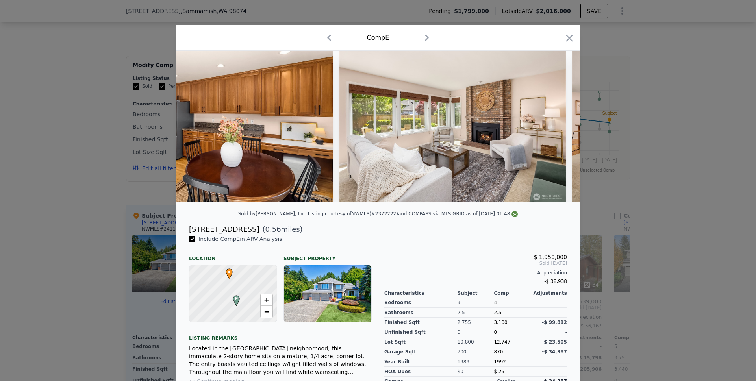
click at [553, 134] on div at bounding box center [377, 126] width 403 height 151
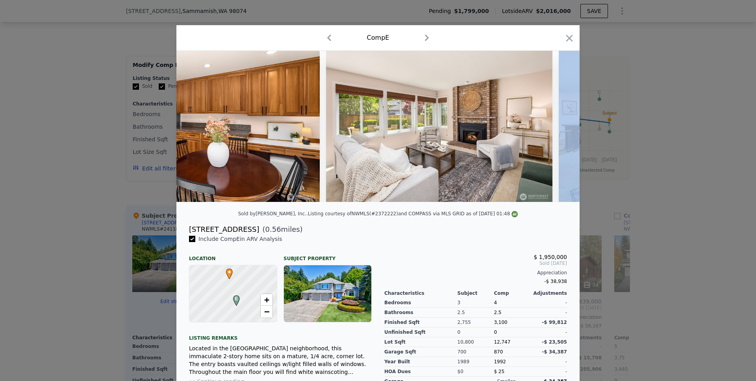
click at [553, 134] on div at bounding box center [377, 126] width 403 height 151
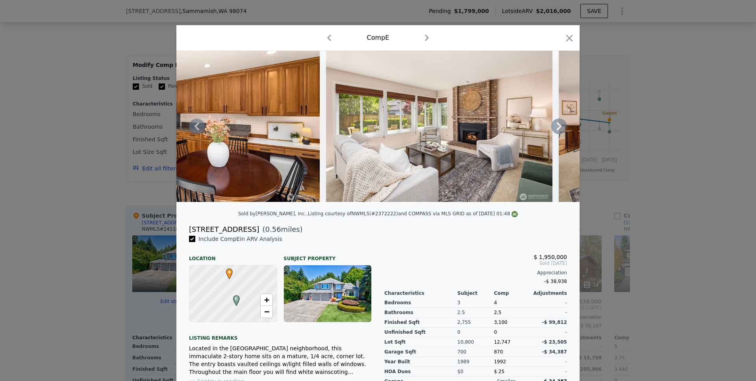
click at [557, 130] on icon at bounding box center [559, 126] width 5 height 8
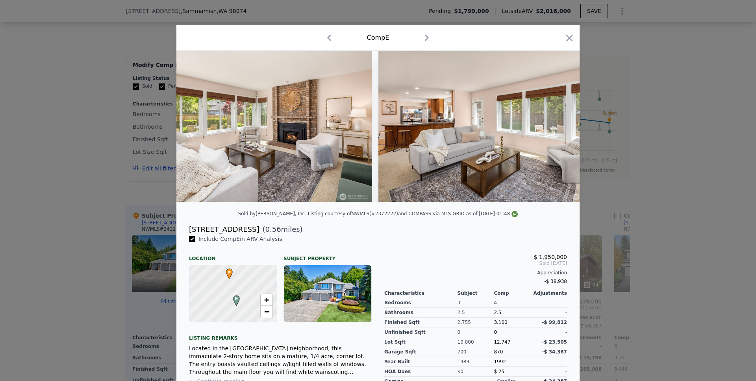
click at [555, 131] on img at bounding box center [491, 126] width 226 height 151
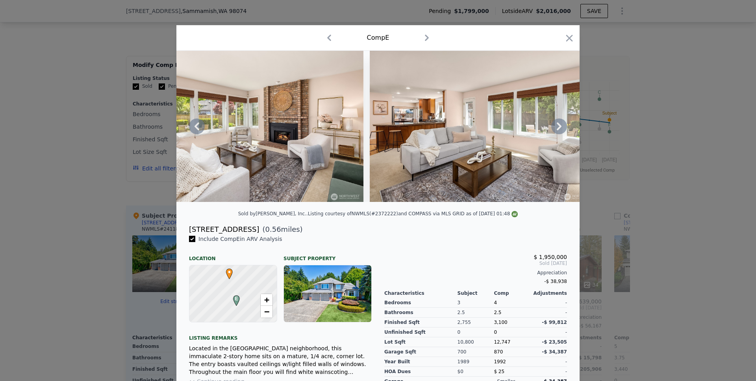
click at [557, 130] on icon at bounding box center [559, 126] width 5 height 8
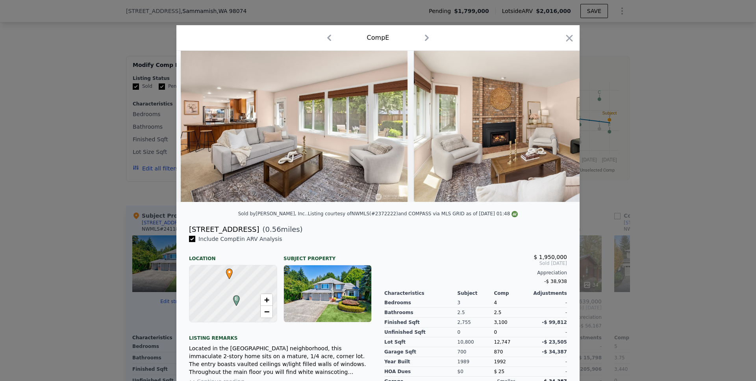
click at [555, 132] on img at bounding box center [527, 126] width 227 height 151
click at [557, 130] on icon at bounding box center [559, 126] width 5 height 8
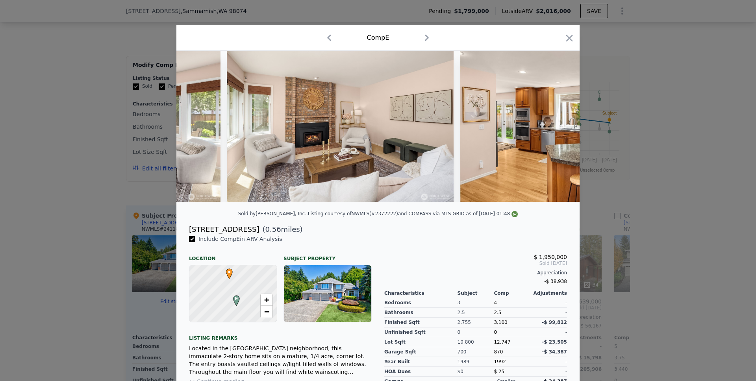
scroll to position [0, 4347]
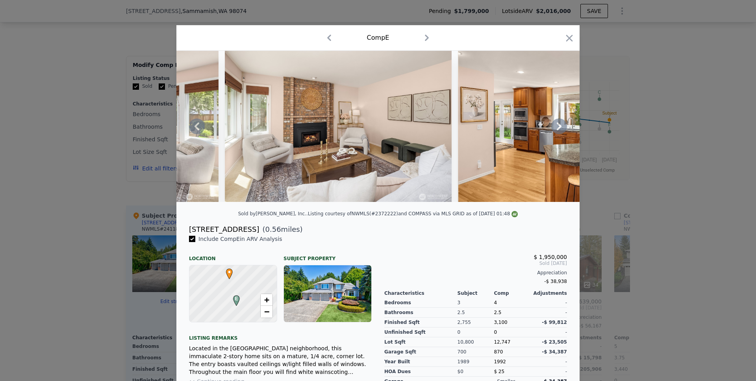
click at [557, 130] on icon at bounding box center [559, 126] width 5 height 8
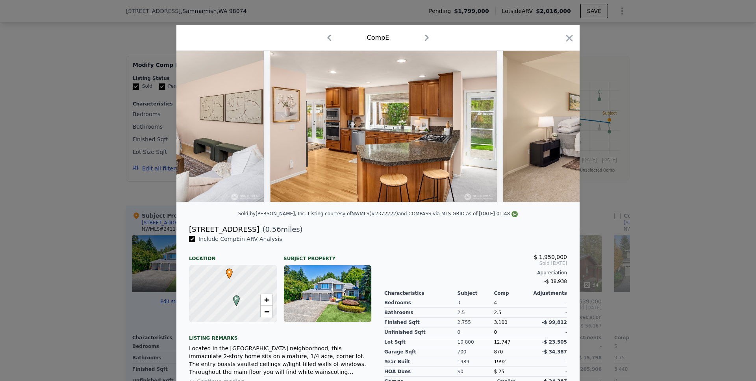
scroll to position [0, 4536]
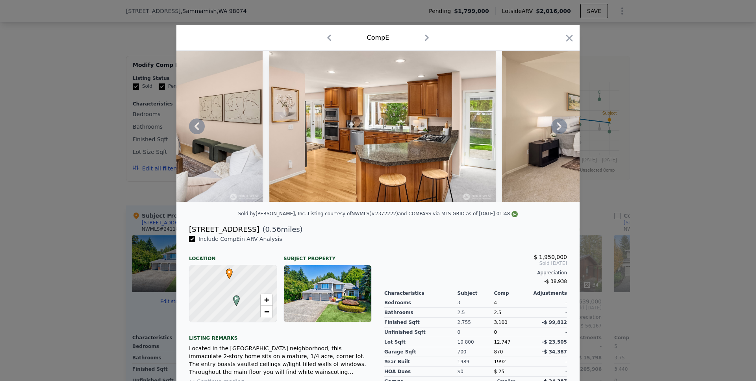
click at [557, 130] on icon at bounding box center [559, 126] width 5 height 8
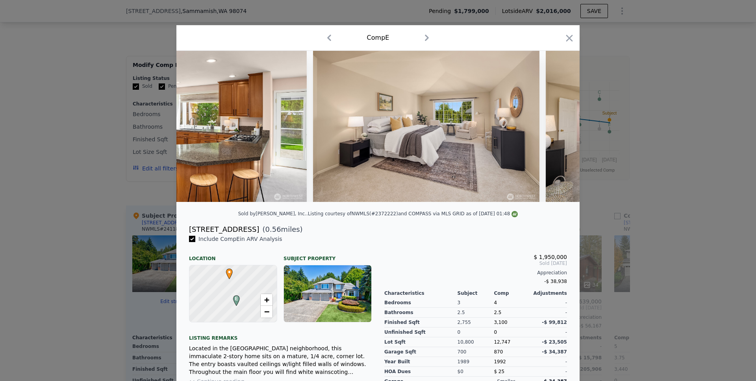
click at [555, 132] on div at bounding box center [377, 126] width 403 height 151
click at [557, 130] on icon at bounding box center [559, 126] width 5 height 8
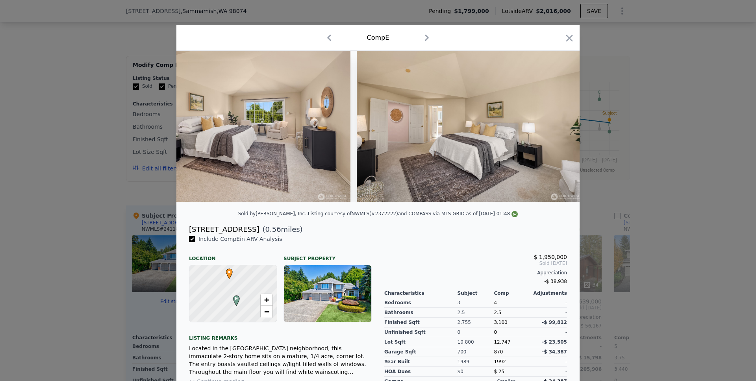
click at [555, 132] on img at bounding box center [470, 126] width 227 height 151
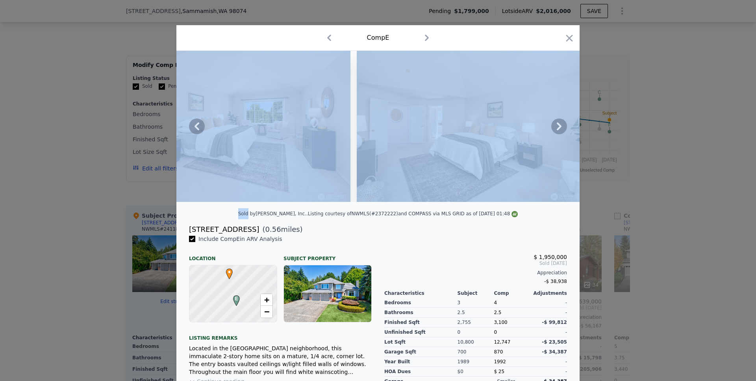
click at [557, 130] on icon at bounding box center [559, 126] width 5 height 8
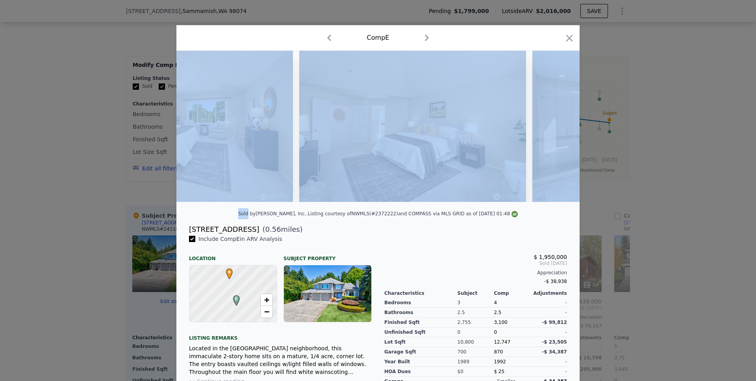
click at [555, 132] on img at bounding box center [645, 126] width 227 height 151
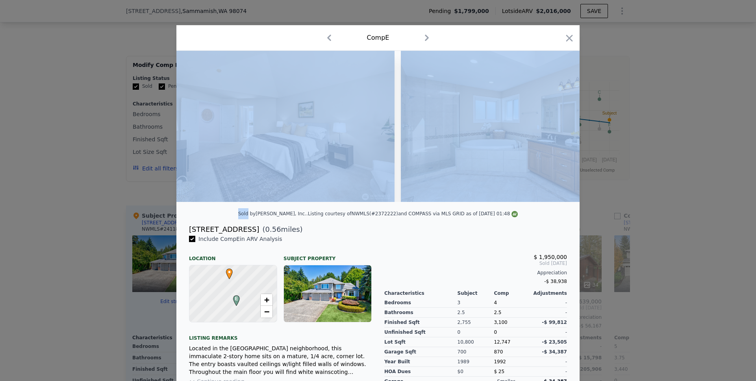
click at [554, 132] on img at bounding box center [514, 126] width 227 height 151
click at [557, 130] on icon at bounding box center [559, 126] width 5 height 8
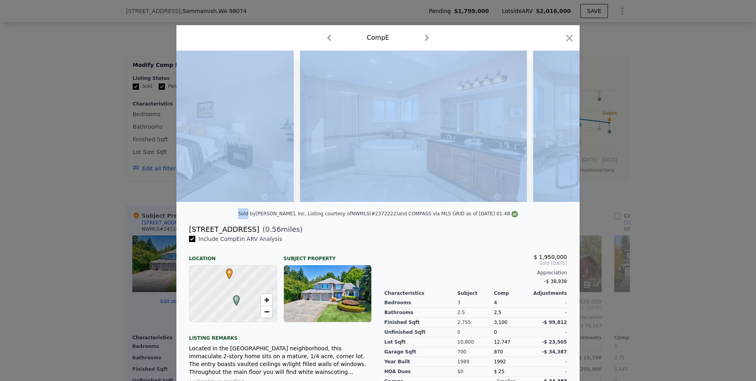
click at [554, 132] on div at bounding box center [377, 126] width 403 height 151
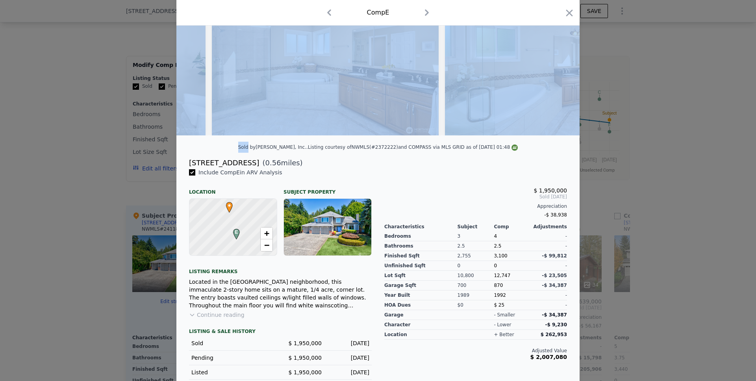
scroll to position [53, 0]
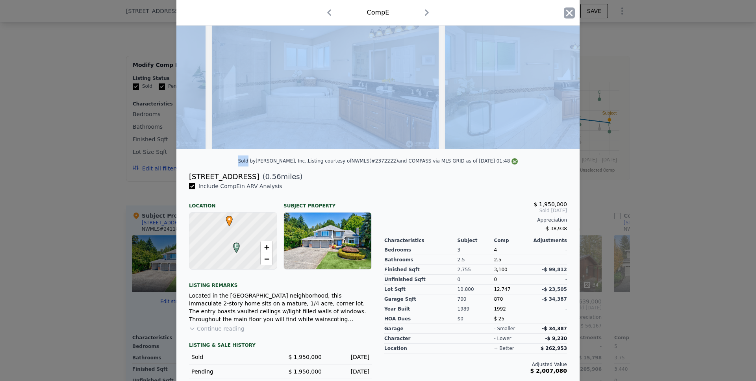
click at [564, 17] on icon "button" at bounding box center [569, 12] width 11 height 11
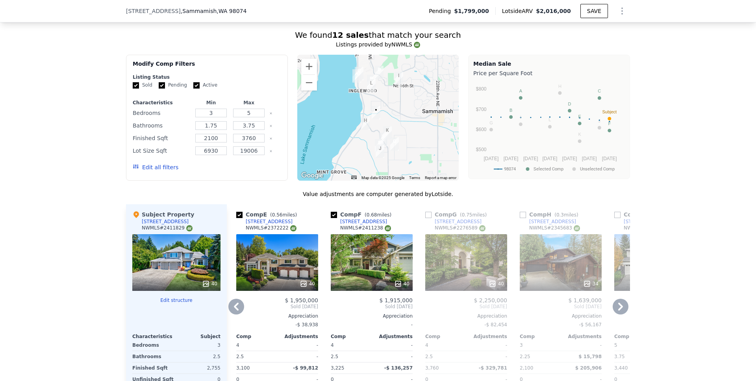
scroll to position [826, 0]
click at [234, 313] on icon at bounding box center [236, 306] width 16 height 16
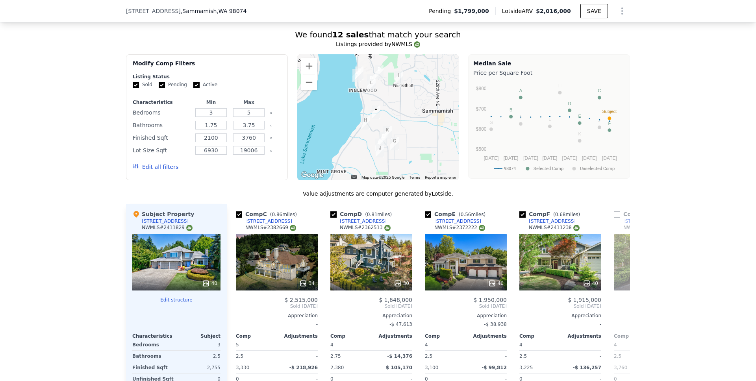
scroll to position [0, 189]
click at [234, 310] on icon at bounding box center [236, 306] width 5 height 8
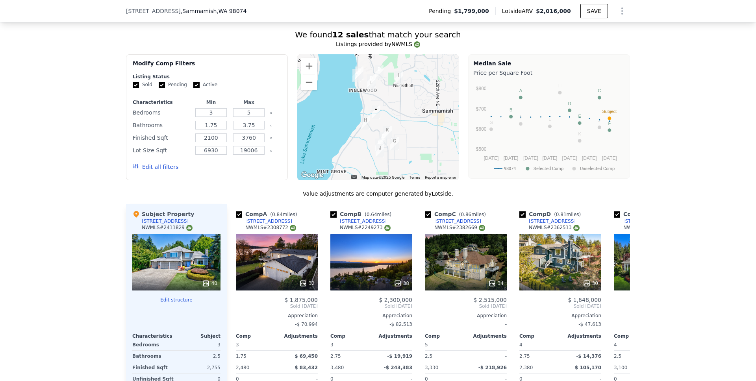
scroll to position [0, 0]
click at [267, 261] on div "32" at bounding box center [277, 262] width 82 height 57
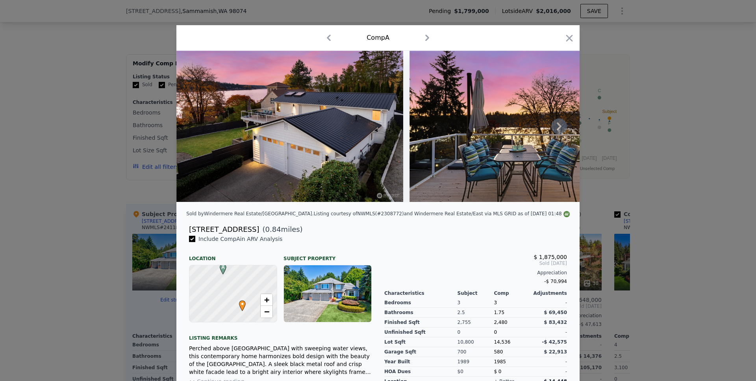
click at [556, 124] on icon at bounding box center [559, 127] width 16 height 16
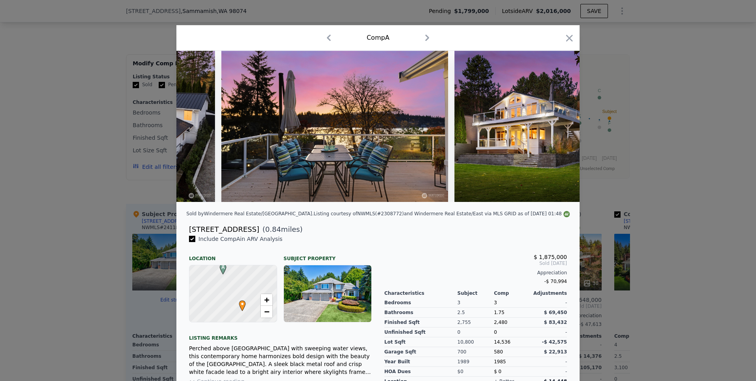
scroll to position [0, 189]
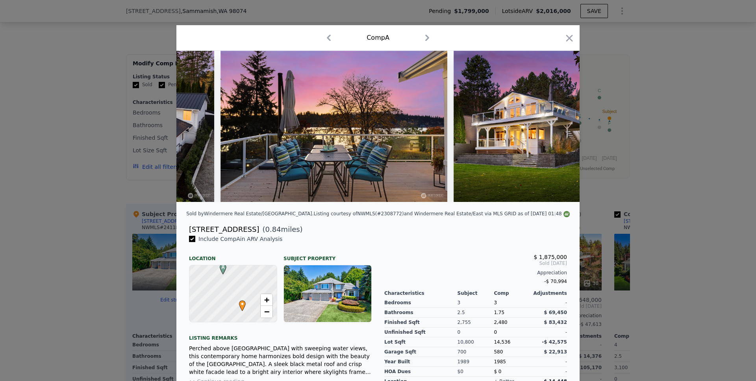
click at [556, 124] on div at bounding box center [377, 126] width 403 height 151
click at [557, 125] on icon at bounding box center [559, 127] width 16 height 16
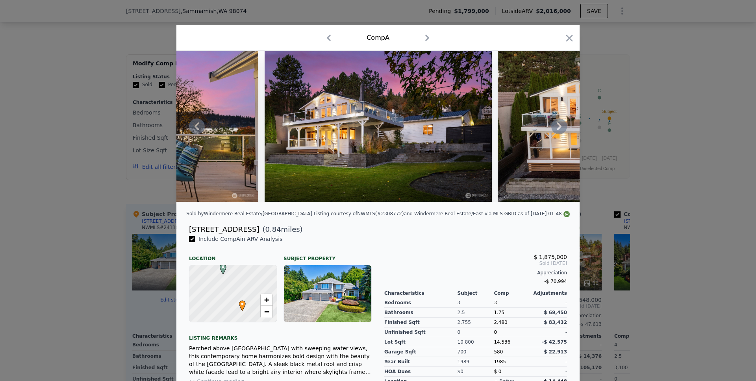
click at [557, 125] on icon at bounding box center [559, 127] width 16 height 16
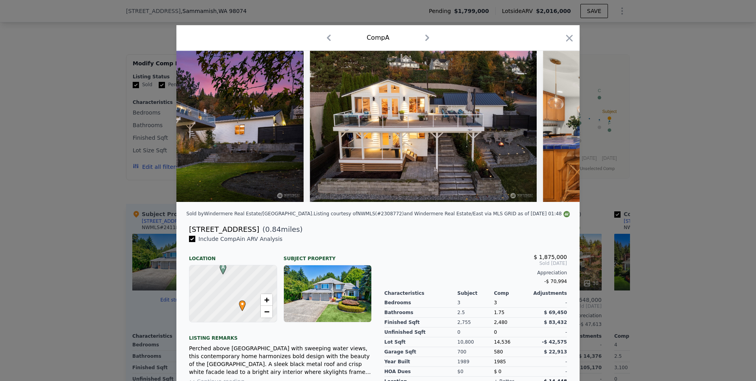
scroll to position [0, 567]
click at [571, 35] on icon "button" at bounding box center [569, 38] width 11 height 11
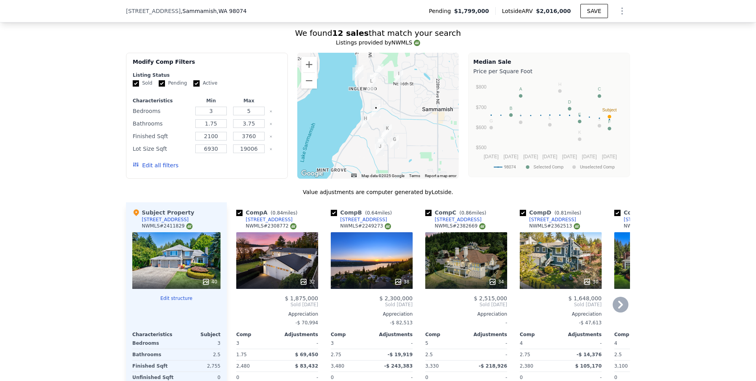
scroll to position [827, 0]
click at [611, 307] on div "Comp E ( 0.56 miles) [STREET_ADDRESS] # 2372222 40 $ 1,950,000 Sold [DATE] Appr…" at bounding box center [655, 328] width 88 height 253
click at [615, 309] on icon at bounding box center [621, 305] width 16 height 16
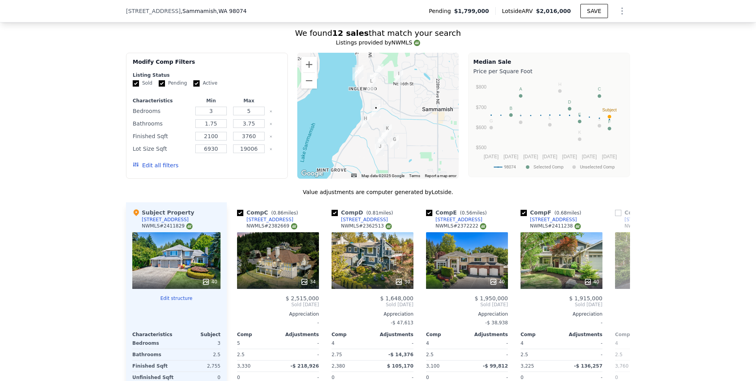
scroll to position [0, 189]
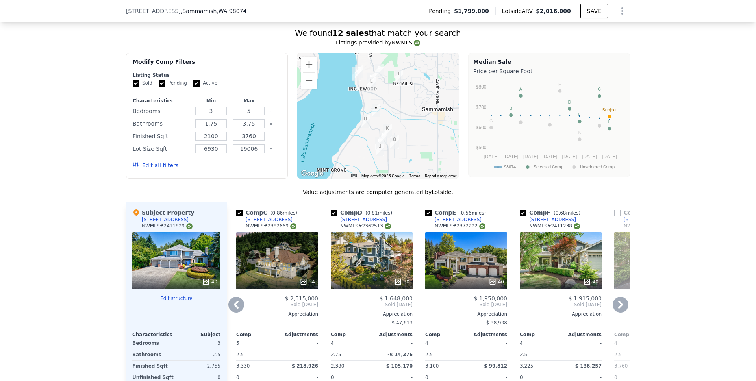
click at [449, 270] on div "40" at bounding box center [466, 260] width 82 height 57
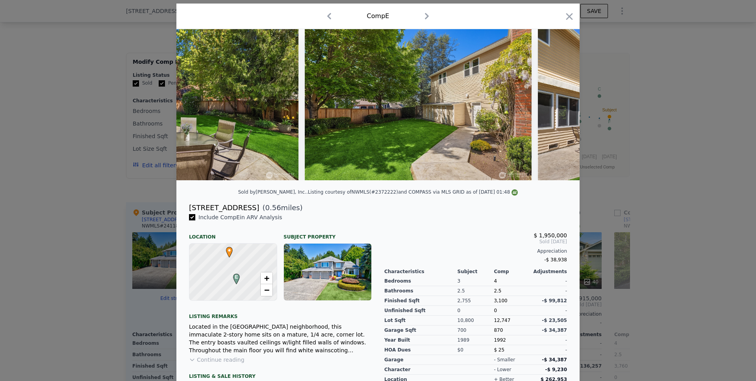
scroll to position [0, 8793]
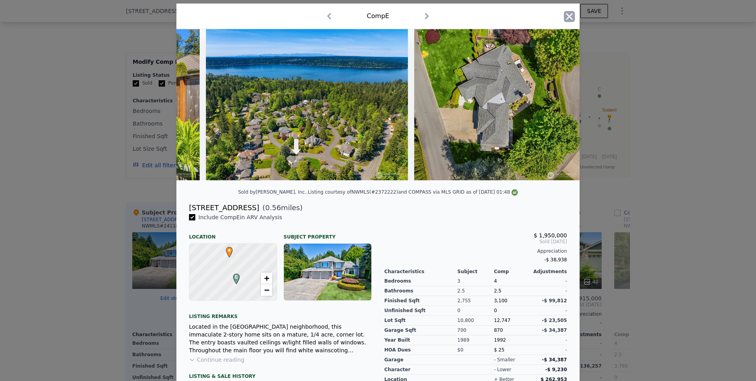
click at [564, 20] on icon "button" at bounding box center [569, 16] width 11 height 11
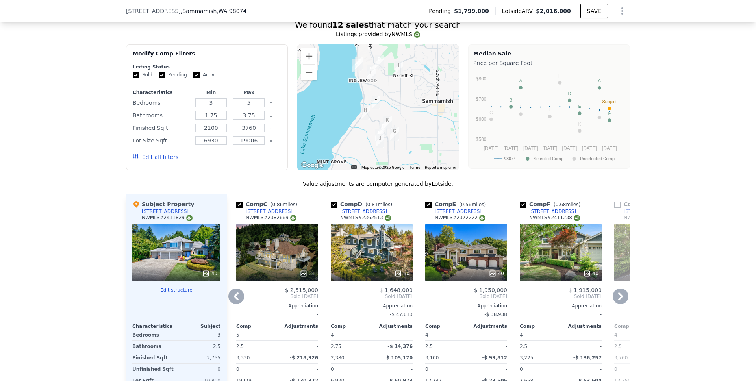
scroll to position [837, 0]
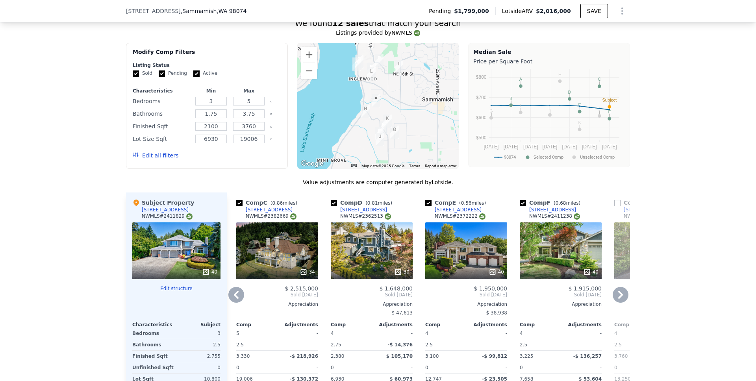
click at [239, 298] on icon at bounding box center [236, 295] width 16 height 16
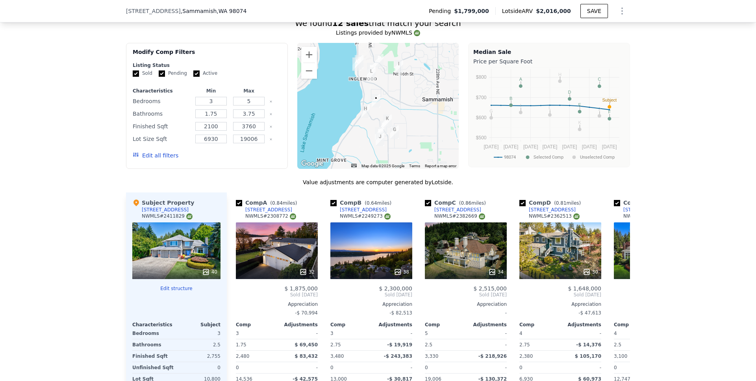
scroll to position [0, 0]
click at [278, 256] on div "32" at bounding box center [277, 250] width 82 height 57
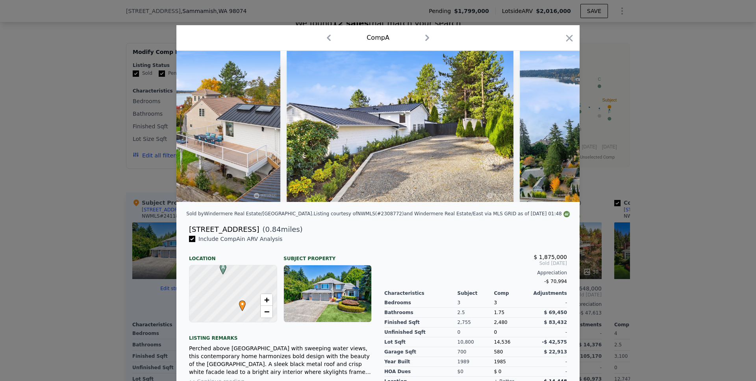
scroll to position [0, 6900]
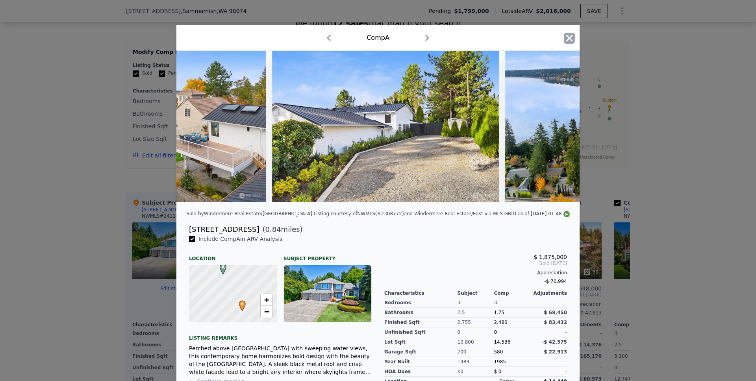
click at [570, 40] on icon "button" at bounding box center [569, 38] width 11 height 11
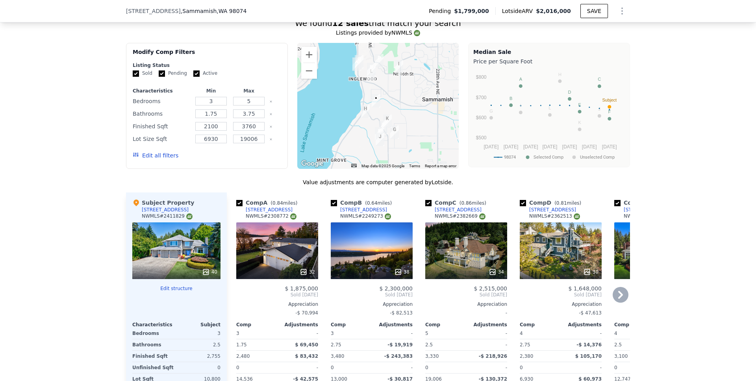
scroll to position [839, 0]
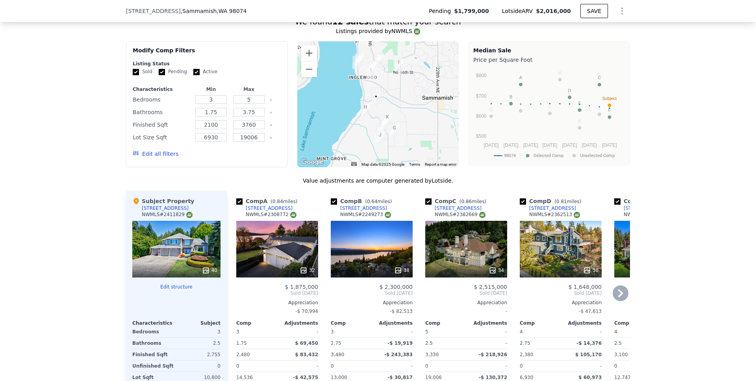
click at [366, 248] on div "38" at bounding box center [372, 249] width 82 height 57
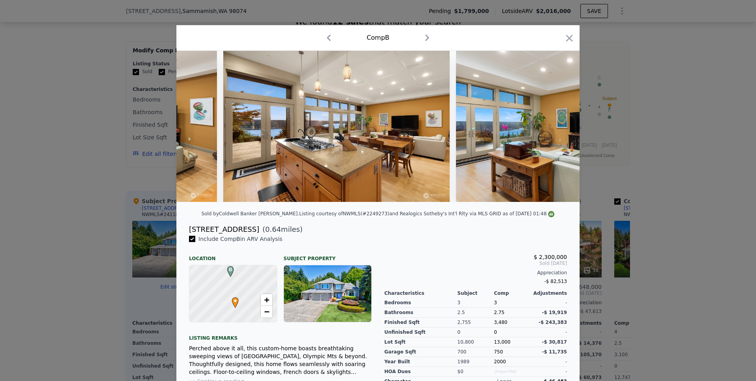
scroll to position [0, 1882]
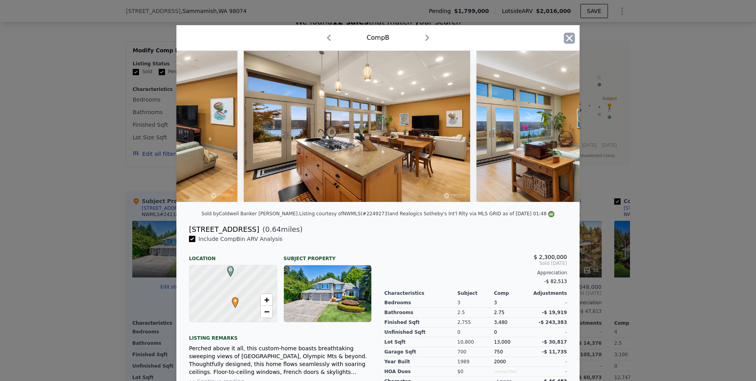
click at [565, 41] on icon "button" at bounding box center [569, 38] width 11 height 11
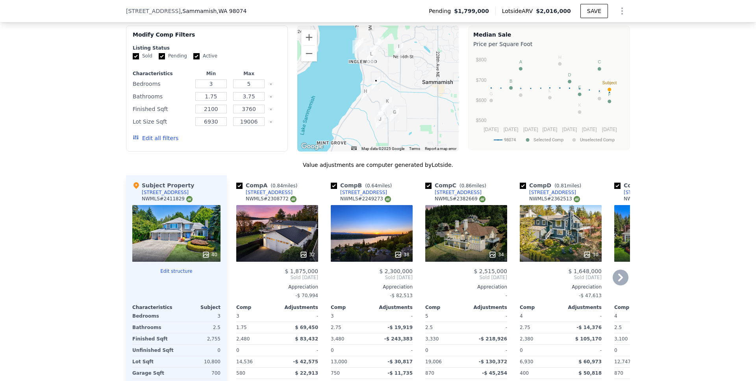
scroll to position [887, 0]
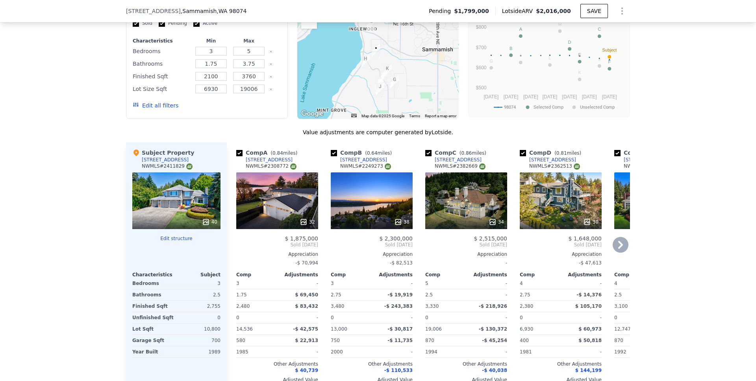
click at [478, 217] on div "34" at bounding box center [466, 200] width 82 height 57
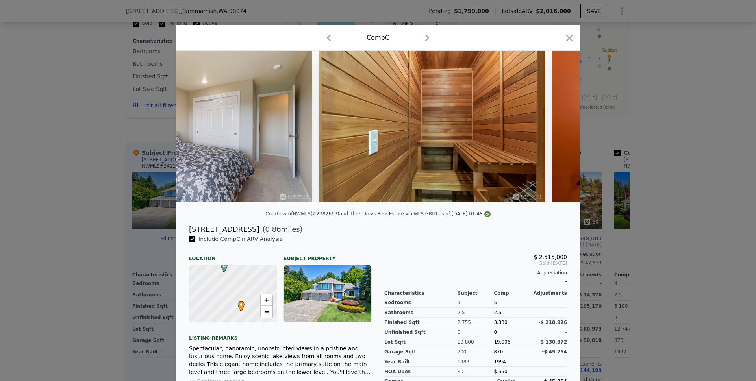
scroll to position [0, 7612]
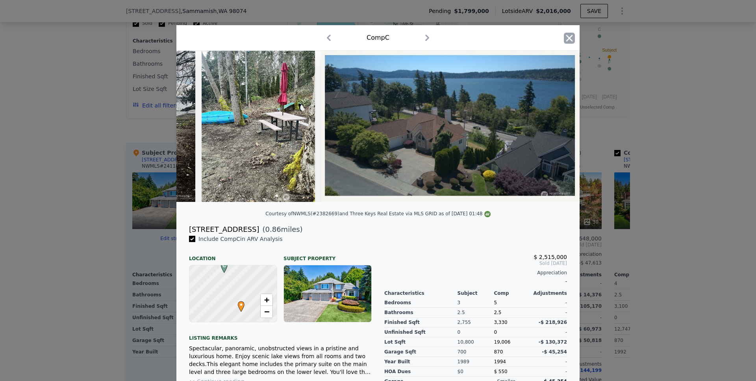
click at [566, 40] on icon "button" at bounding box center [569, 38] width 11 height 11
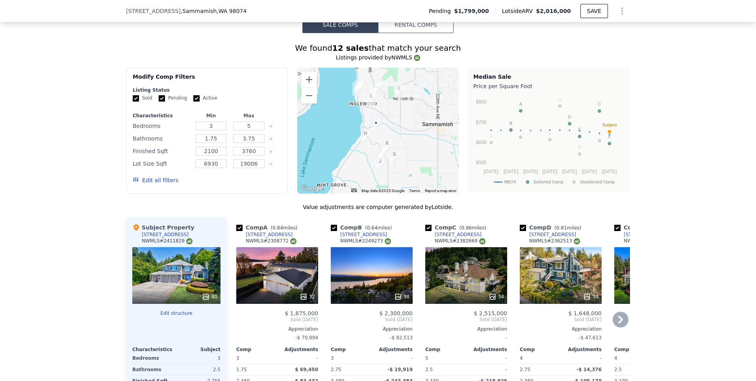
scroll to position [779, 0]
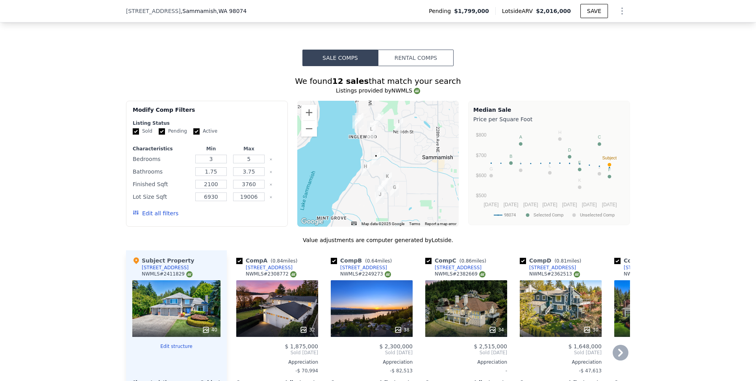
click at [619, 357] on icon at bounding box center [620, 353] width 5 height 8
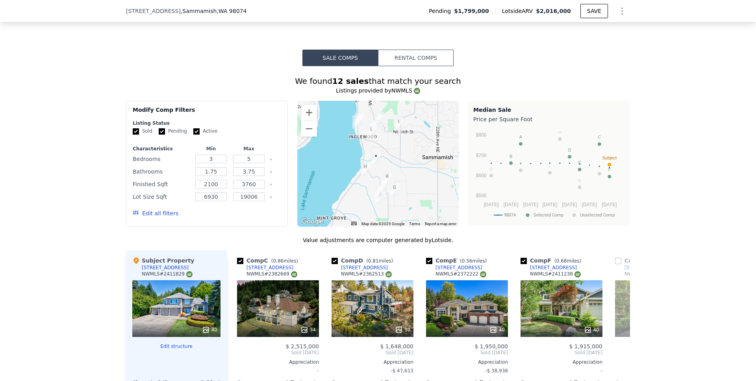
scroll to position [0, 189]
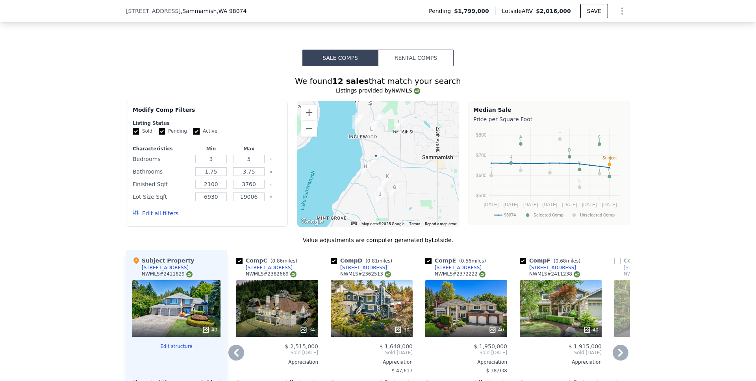
click at [372, 307] on div "30" at bounding box center [372, 308] width 82 height 57
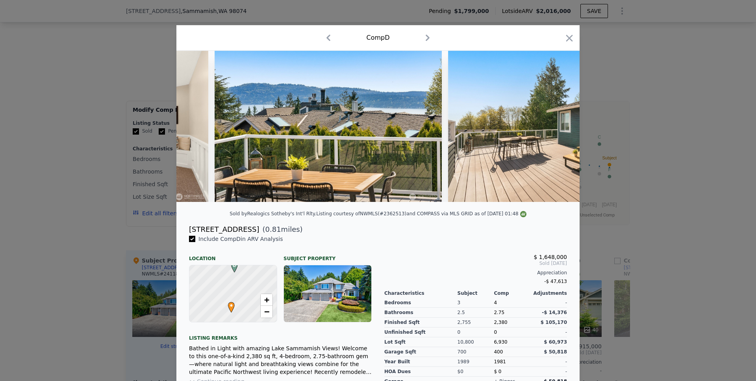
scroll to position [0, 5718]
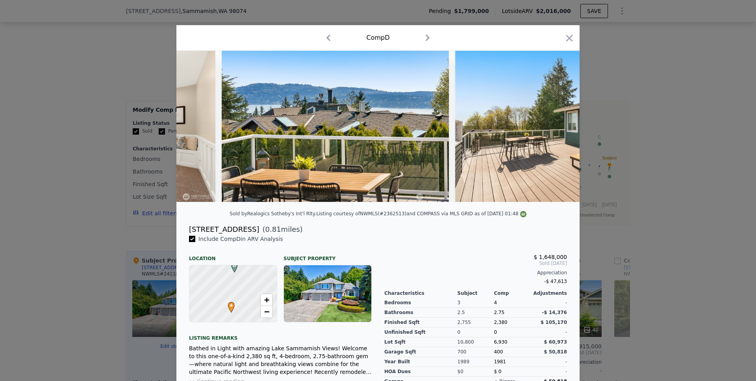
click at [566, 39] on icon "button" at bounding box center [569, 38] width 7 height 7
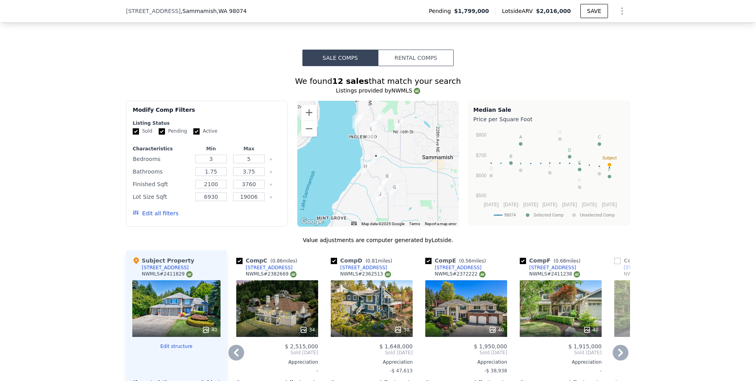
click at [620, 356] on icon at bounding box center [621, 353] width 16 height 16
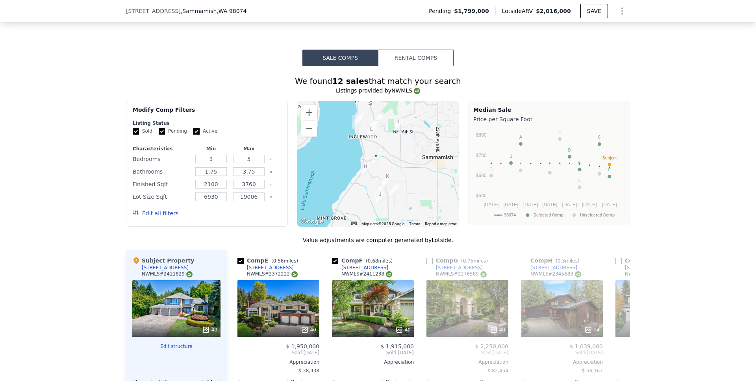
scroll to position [0, 378]
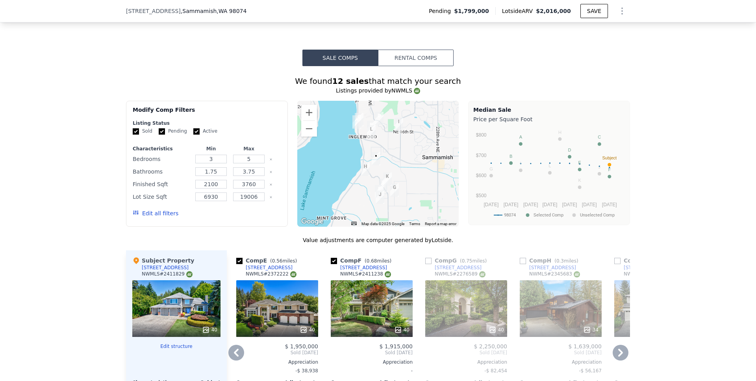
click at [620, 360] on icon at bounding box center [621, 353] width 16 height 16
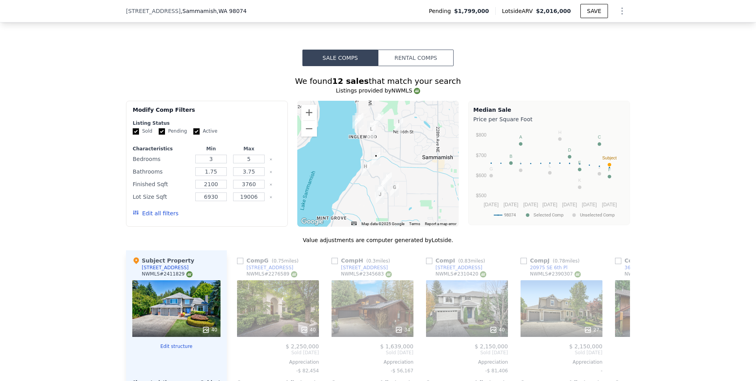
scroll to position [0, 567]
click at [361, 307] on div "34" at bounding box center [372, 308] width 82 height 57
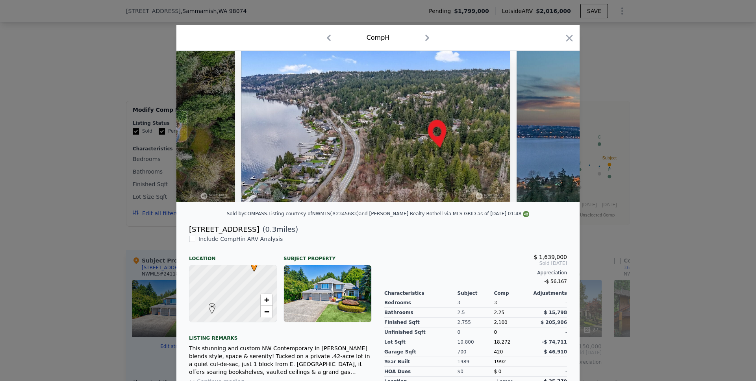
scroll to position [0, 7513]
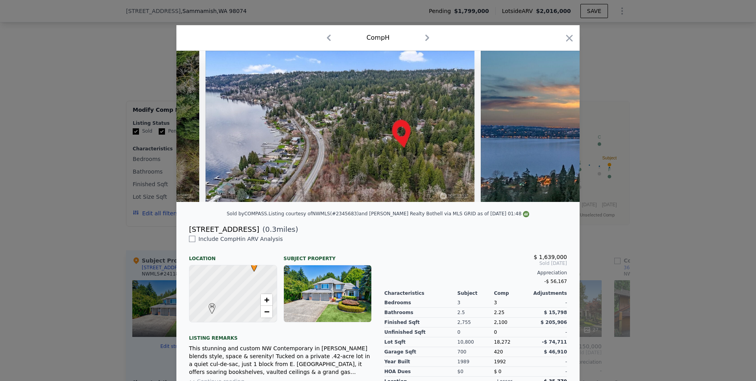
click at [566, 41] on icon "button" at bounding box center [569, 38] width 7 height 7
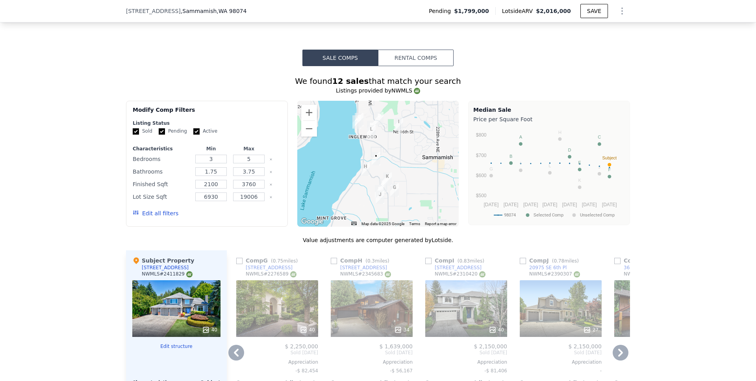
click at [622, 358] on icon at bounding box center [621, 353] width 16 height 16
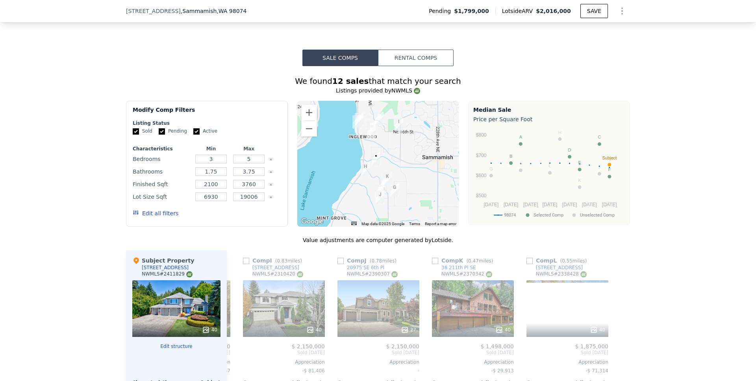
scroll to position [0, 750]
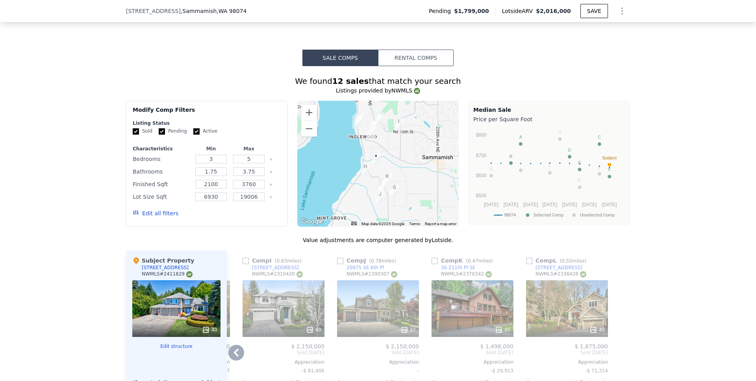
click at [557, 314] on div "40" at bounding box center [567, 308] width 82 height 57
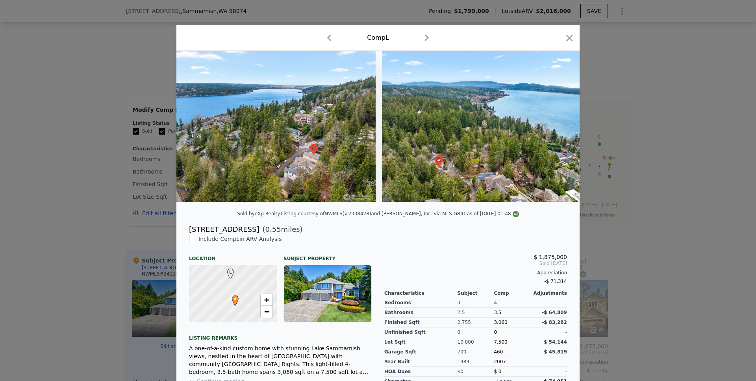
scroll to position [0, 8710]
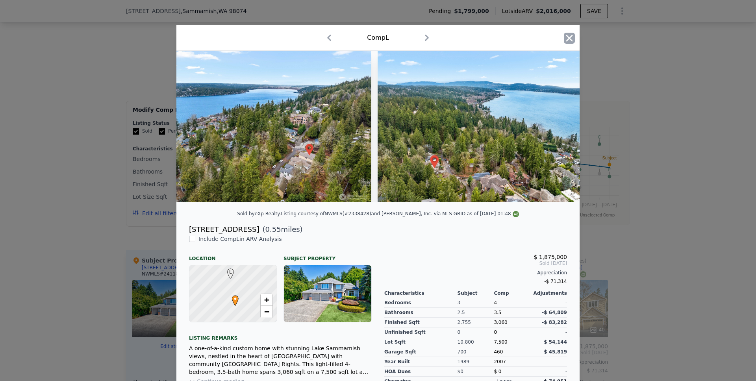
click at [567, 42] on icon "button" at bounding box center [569, 38] width 11 height 11
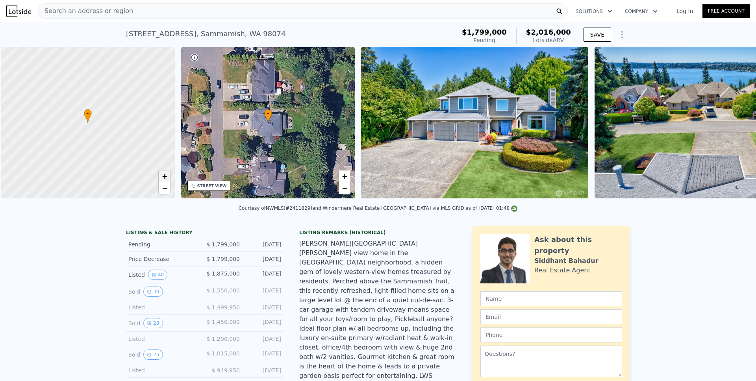
scroll to position [0, 3]
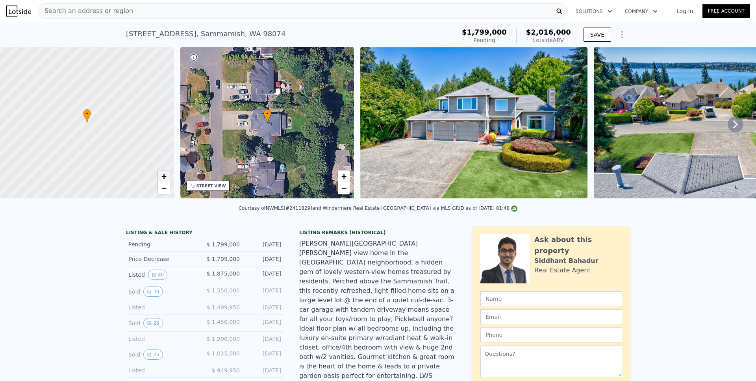
click at [165, 176] on span "+" at bounding box center [163, 176] width 5 height 10
click at [166, 185] on link "−" at bounding box center [164, 188] width 12 height 12
drag, startPoint x: 80, startPoint y: 142, endPoint x: 132, endPoint y: 145, distance: 52.4
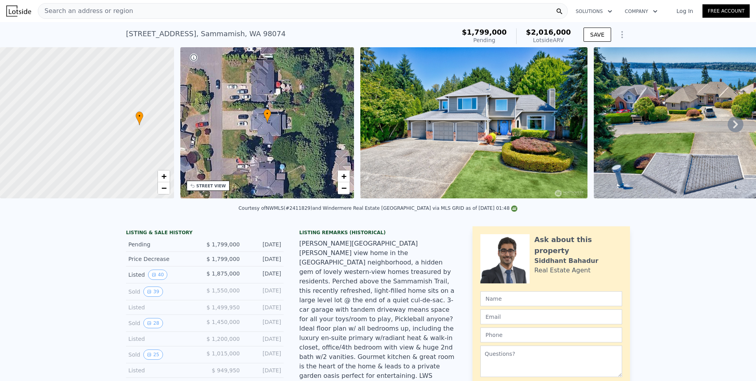
click at [132, 144] on div at bounding box center [87, 123] width 209 height 182
drag, startPoint x: 134, startPoint y: 144, endPoint x: 115, endPoint y: 153, distance: 20.6
click at [115, 153] on div at bounding box center [87, 123] width 209 height 182
click at [165, 176] on span "+" at bounding box center [163, 176] width 5 height 10
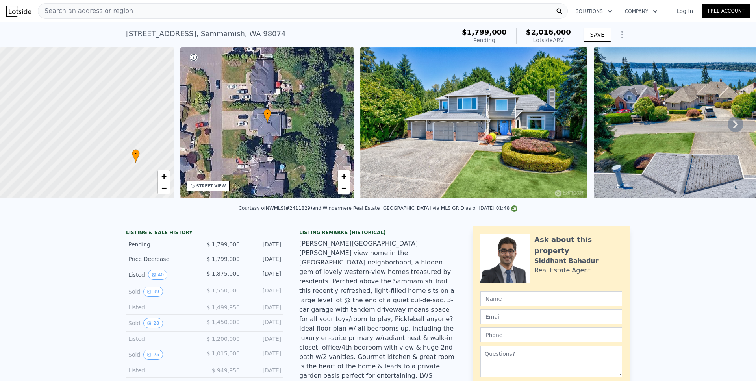
drag, startPoint x: 130, startPoint y: 137, endPoint x: 57, endPoint y: 134, distance: 72.9
click at [57, 133] on div at bounding box center [87, 123] width 209 height 182
drag, startPoint x: 145, startPoint y: 83, endPoint x: 148, endPoint y: 107, distance: 24.6
click at [148, 107] on div at bounding box center [87, 123] width 209 height 182
click at [165, 185] on span "−" at bounding box center [163, 188] width 5 height 10
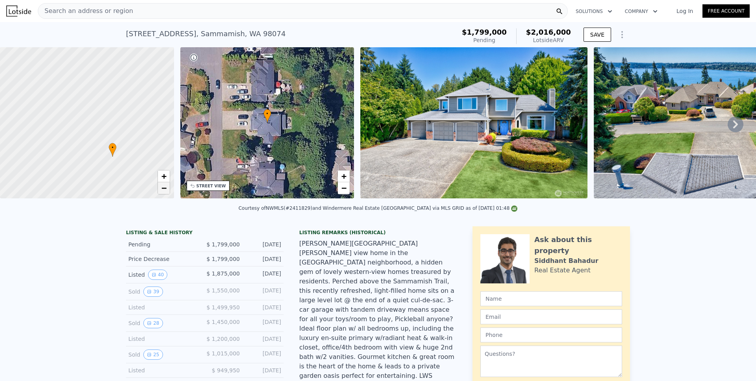
click at [165, 185] on span "−" at bounding box center [163, 188] width 5 height 10
click at [162, 187] on span "−" at bounding box center [163, 188] width 5 height 10
drag, startPoint x: 109, startPoint y: 162, endPoint x: 121, endPoint y: 170, distance: 15.1
click at [121, 170] on div at bounding box center [87, 123] width 209 height 182
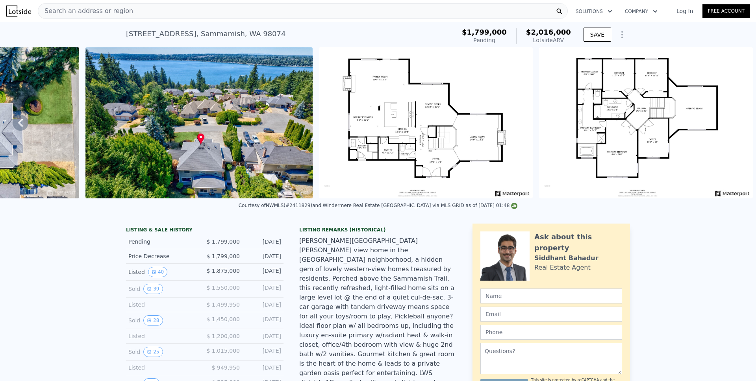
scroll to position [13, 0]
